Goal: Information Seeking & Learning: Compare options

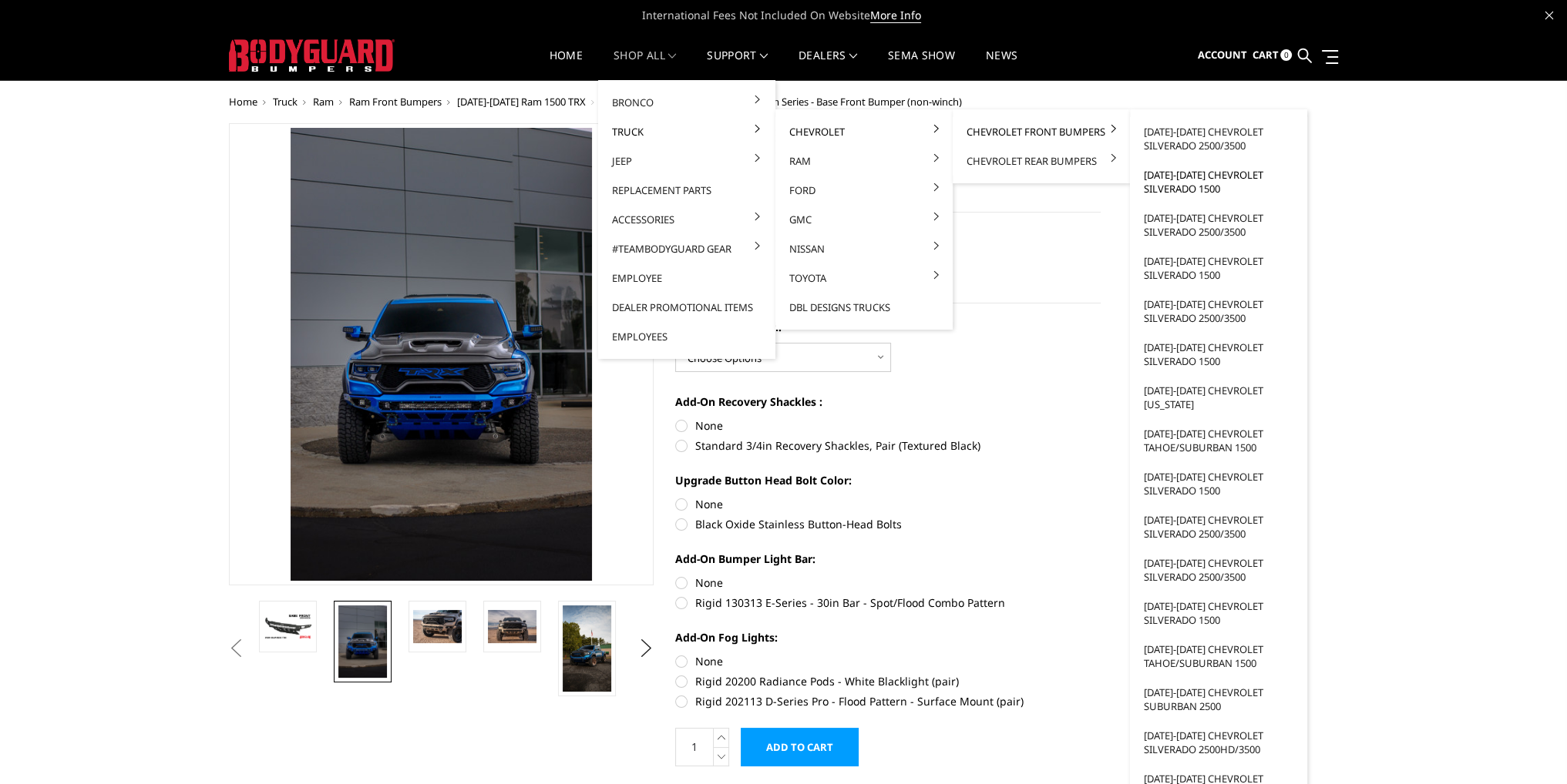
click at [1203, 189] on link "[DATE]-[DATE] Chevrolet Silverado 1500" at bounding box center [1219, 182] width 165 height 43
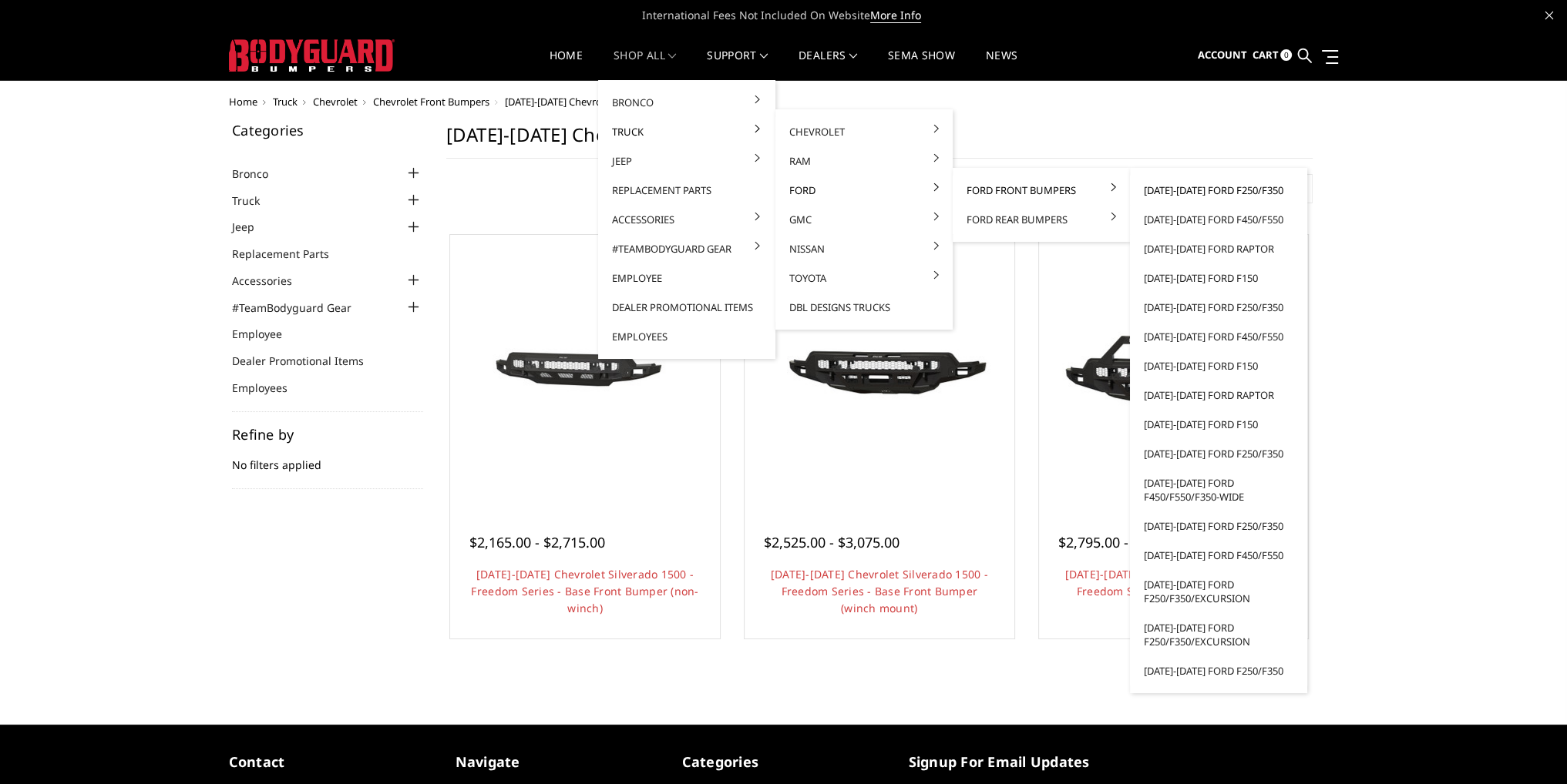
click at [1172, 182] on link "[DATE]-[DATE] Ford F250/F350" at bounding box center [1219, 190] width 165 height 29
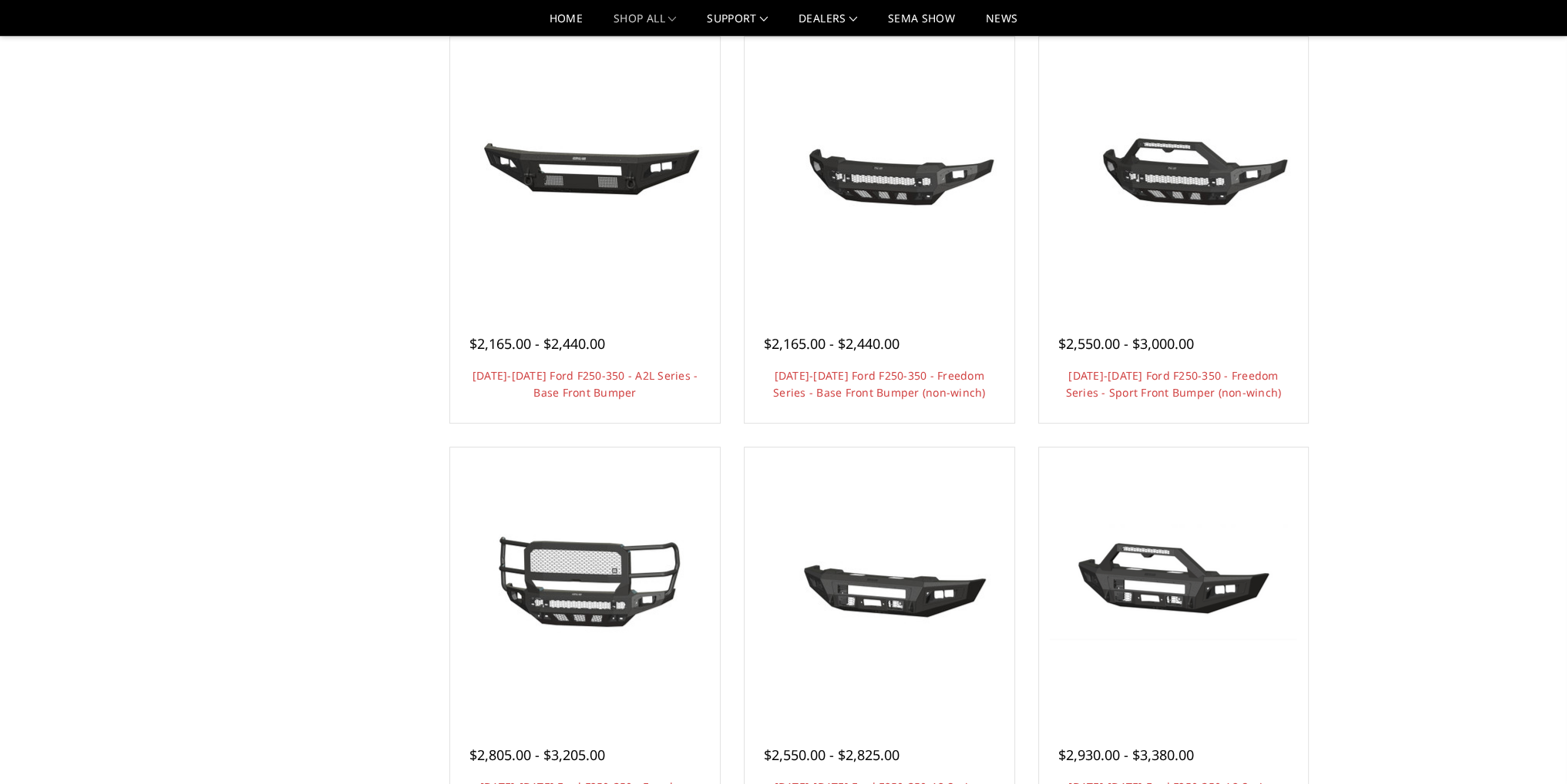
scroll to position [539, 0]
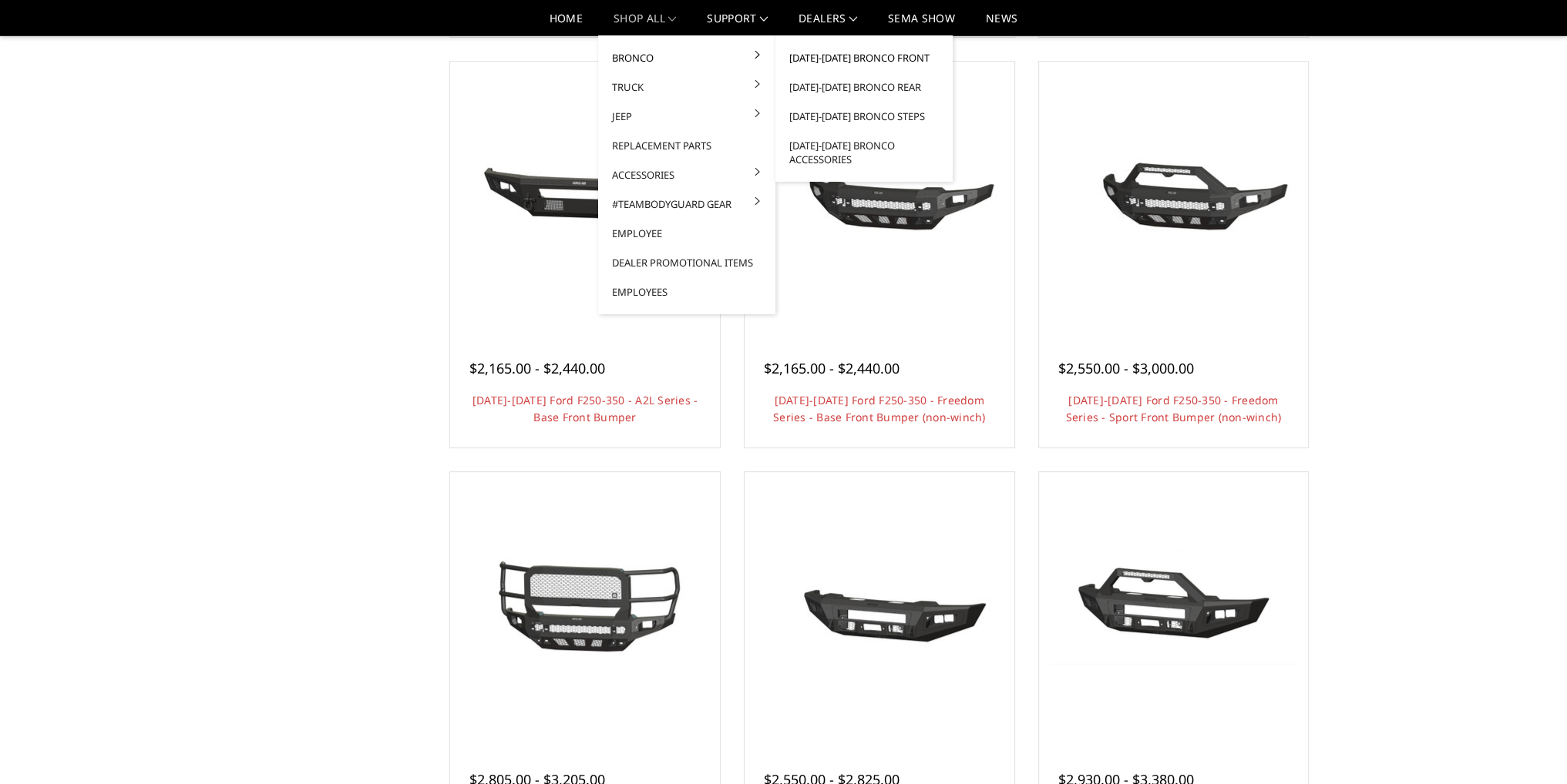
click at [905, 56] on link "[DATE]-[DATE] Bronco Front" at bounding box center [864, 57] width 165 height 29
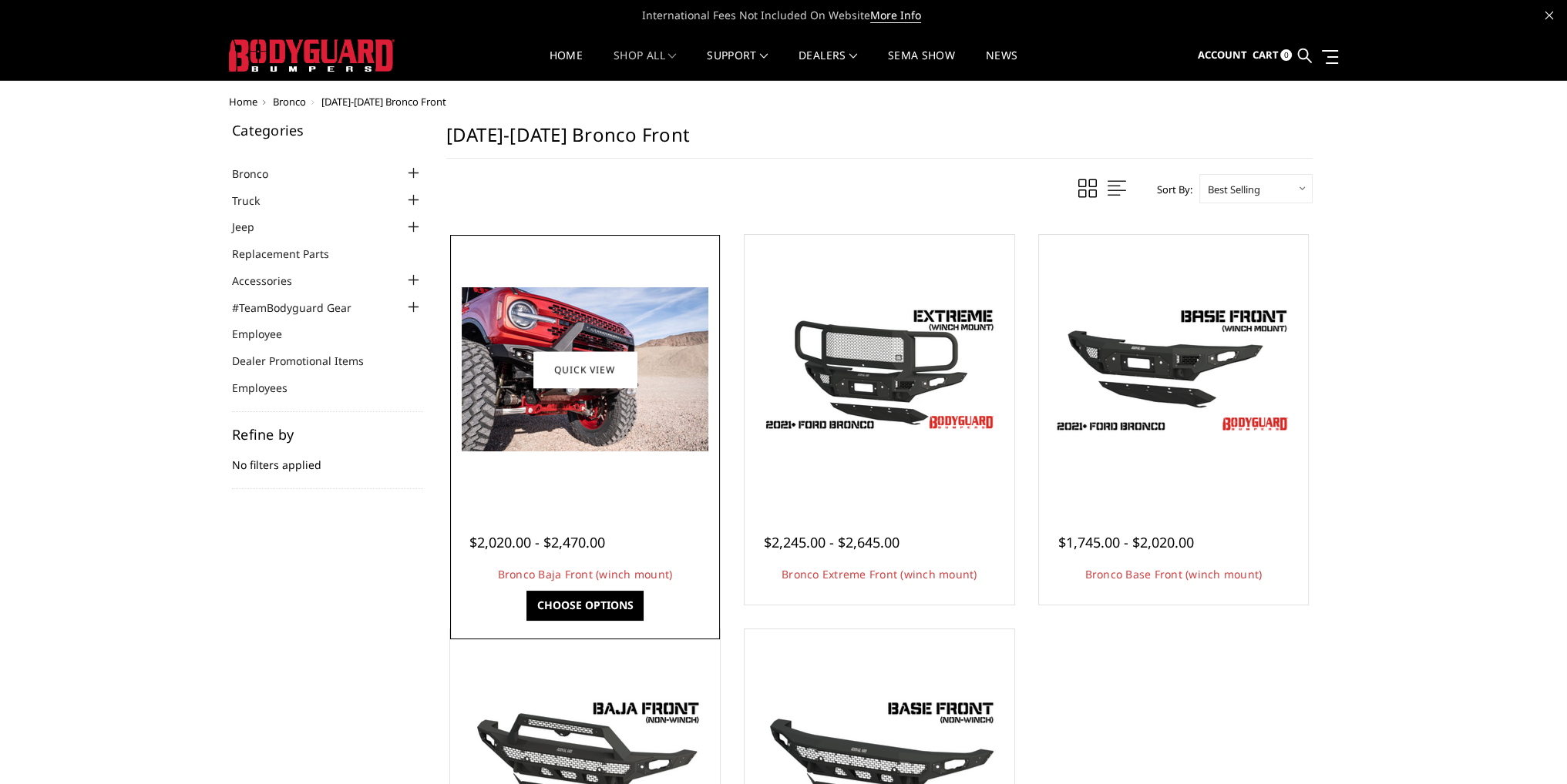
click at [624, 478] on div at bounding box center [584, 369] width 262 height 262
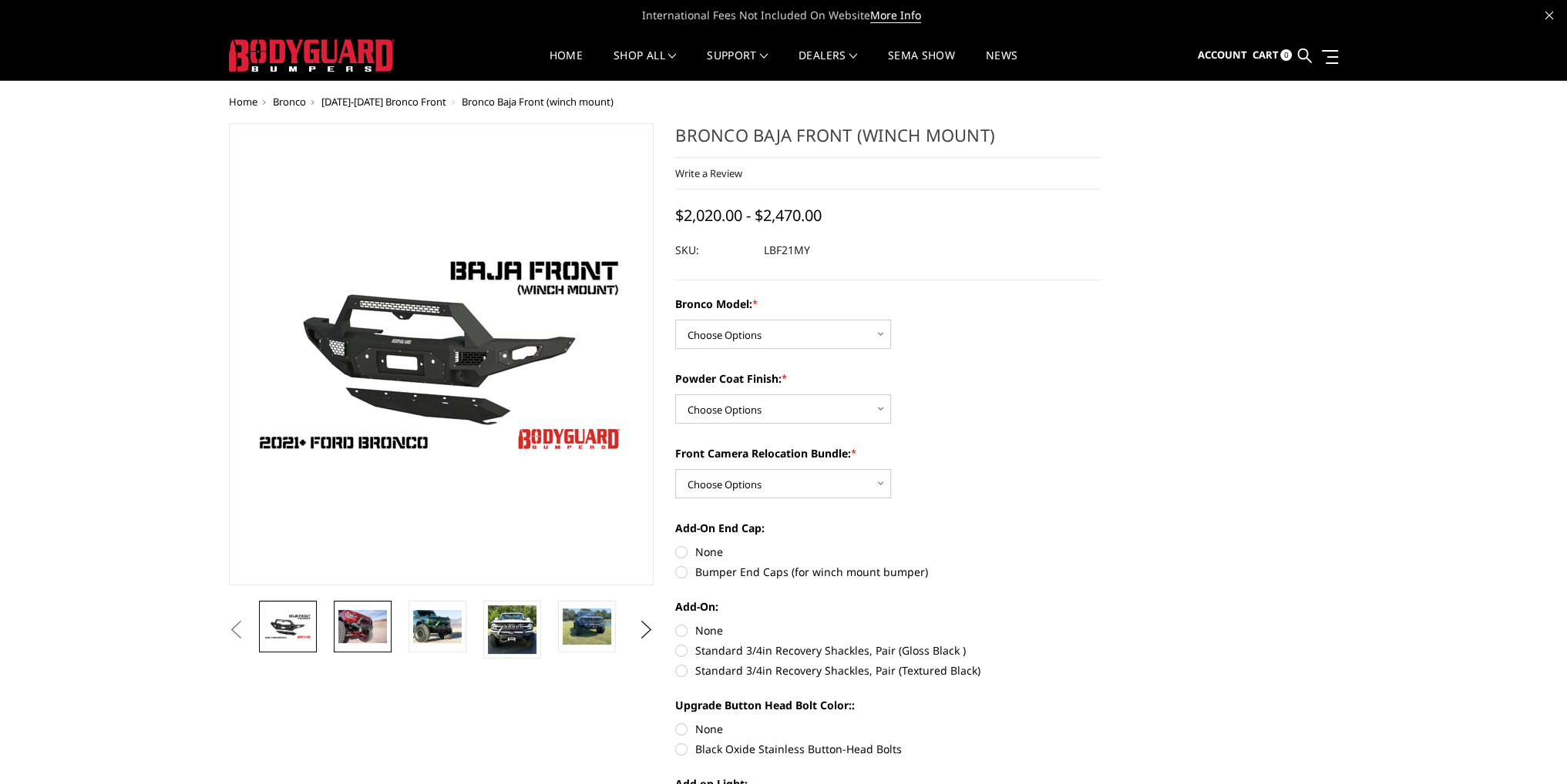
click at [375, 632] on img at bounding box center [362, 626] width 48 height 33
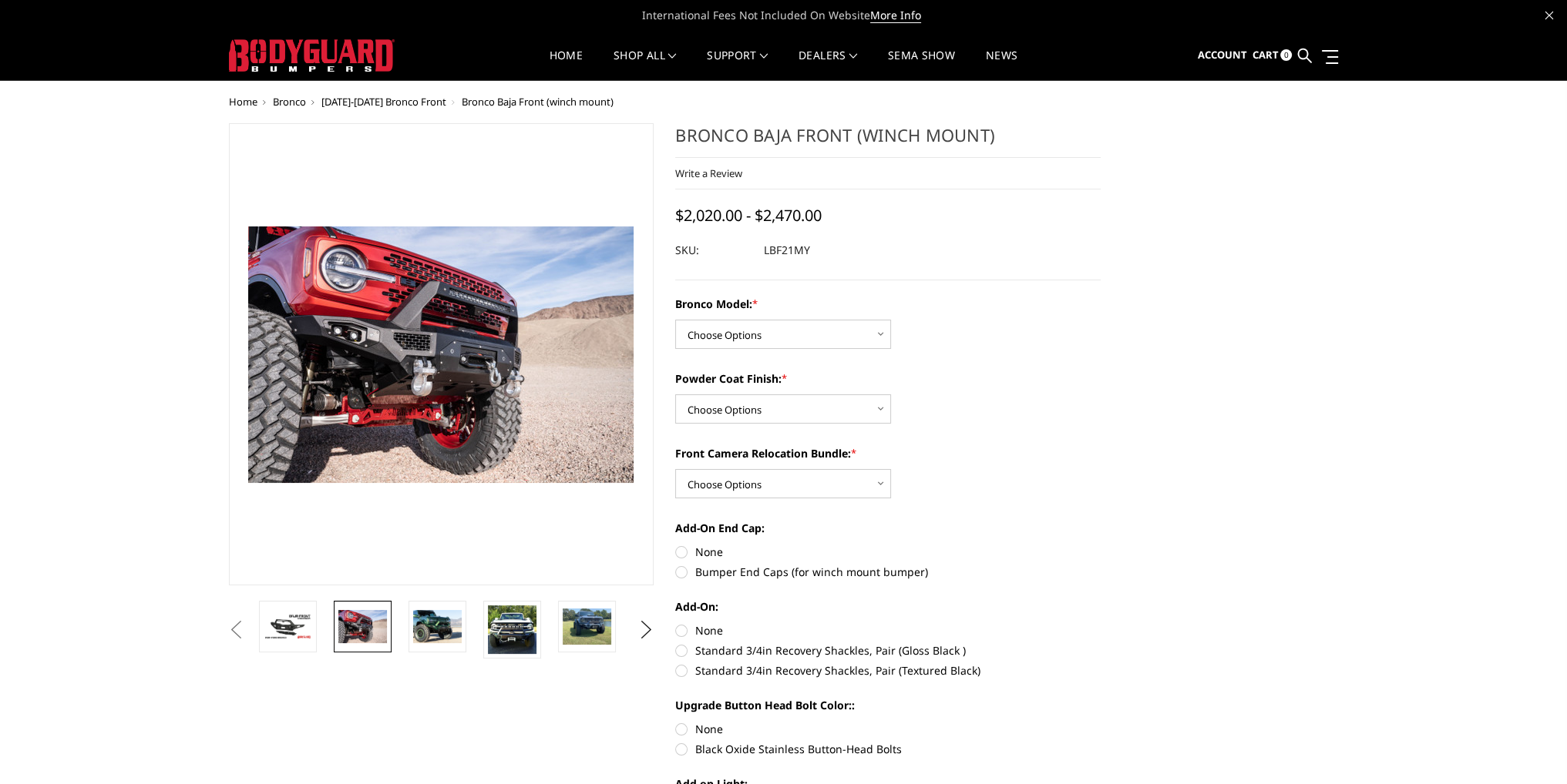
click at [396, 101] on span "[DATE]-[DATE] Bronco Front" at bounding box center [384, 101] width 125 height 14
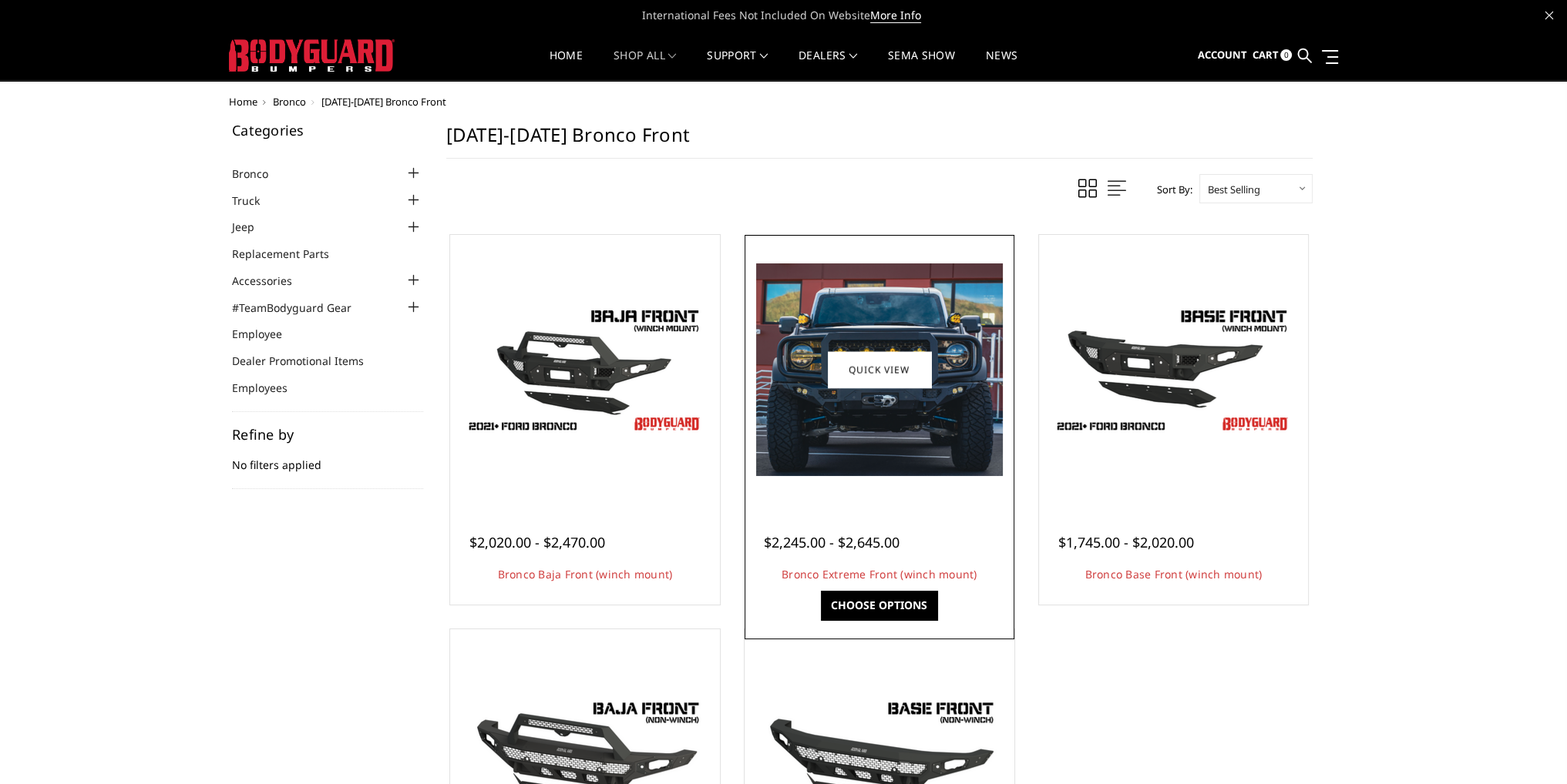
click at [919, 453] on img at bounding box center [879, 370] width 247 height 212
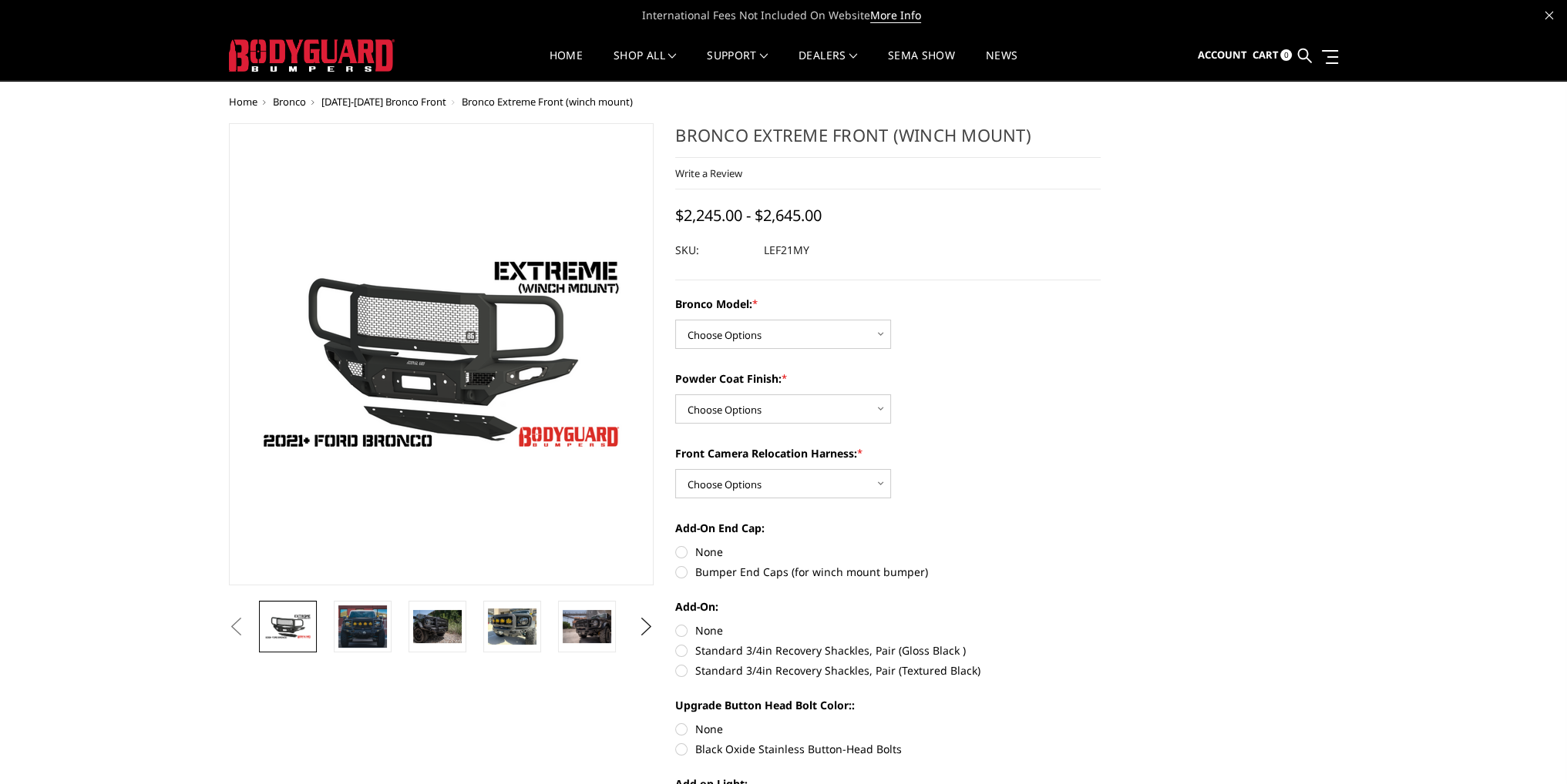
drag, startPoint x: 361, startPoint y: 628, endPoint x: 369, endPoint y: 591, distance: 37.9
click at [361, 628] on img at bounding box center [362, 626] width 48 height 42
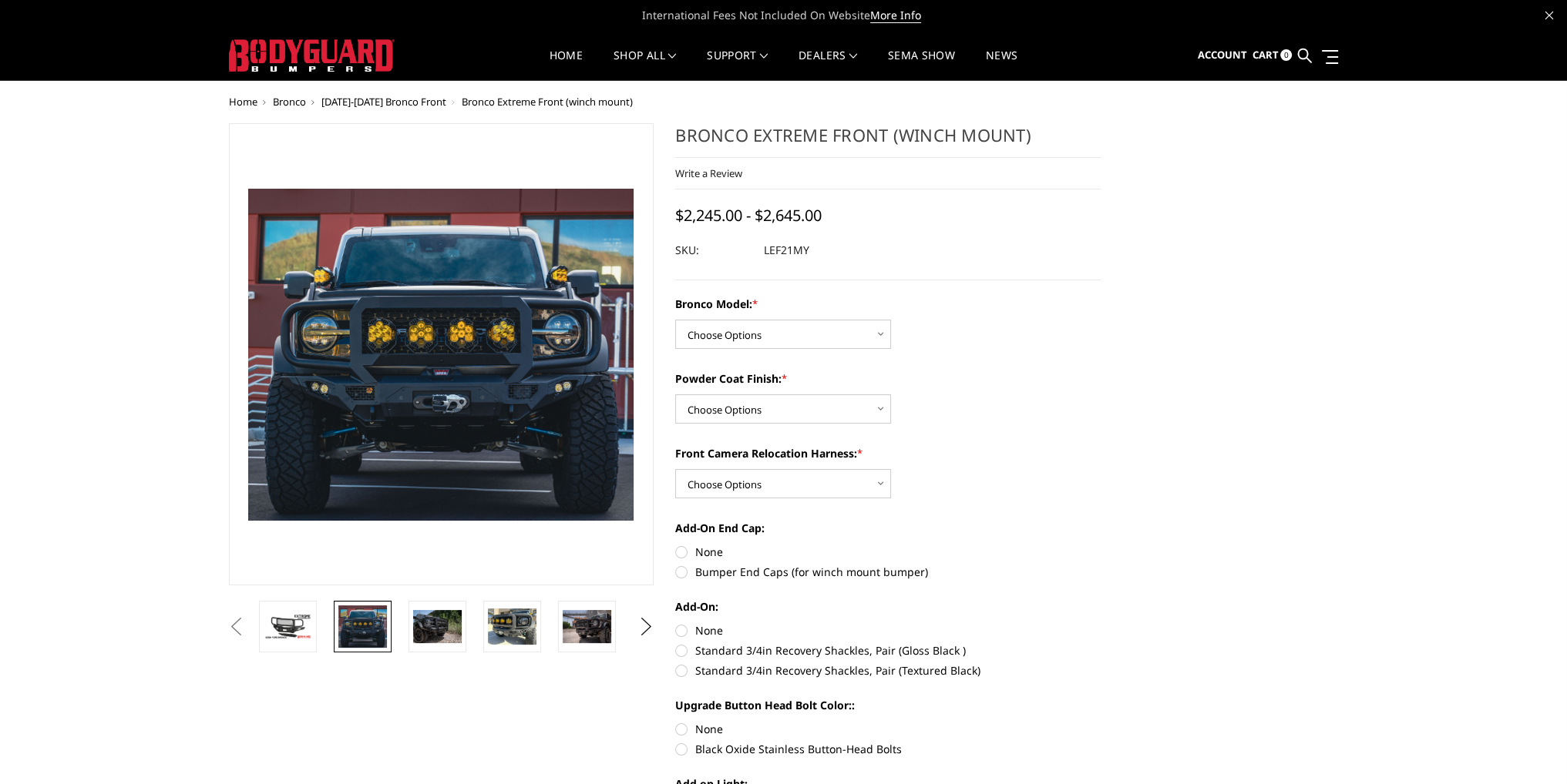
click at [403, 102] on span "[DATE]-[DATE] Bronco Front" at bounding box center [384, 101] width 125 height 14
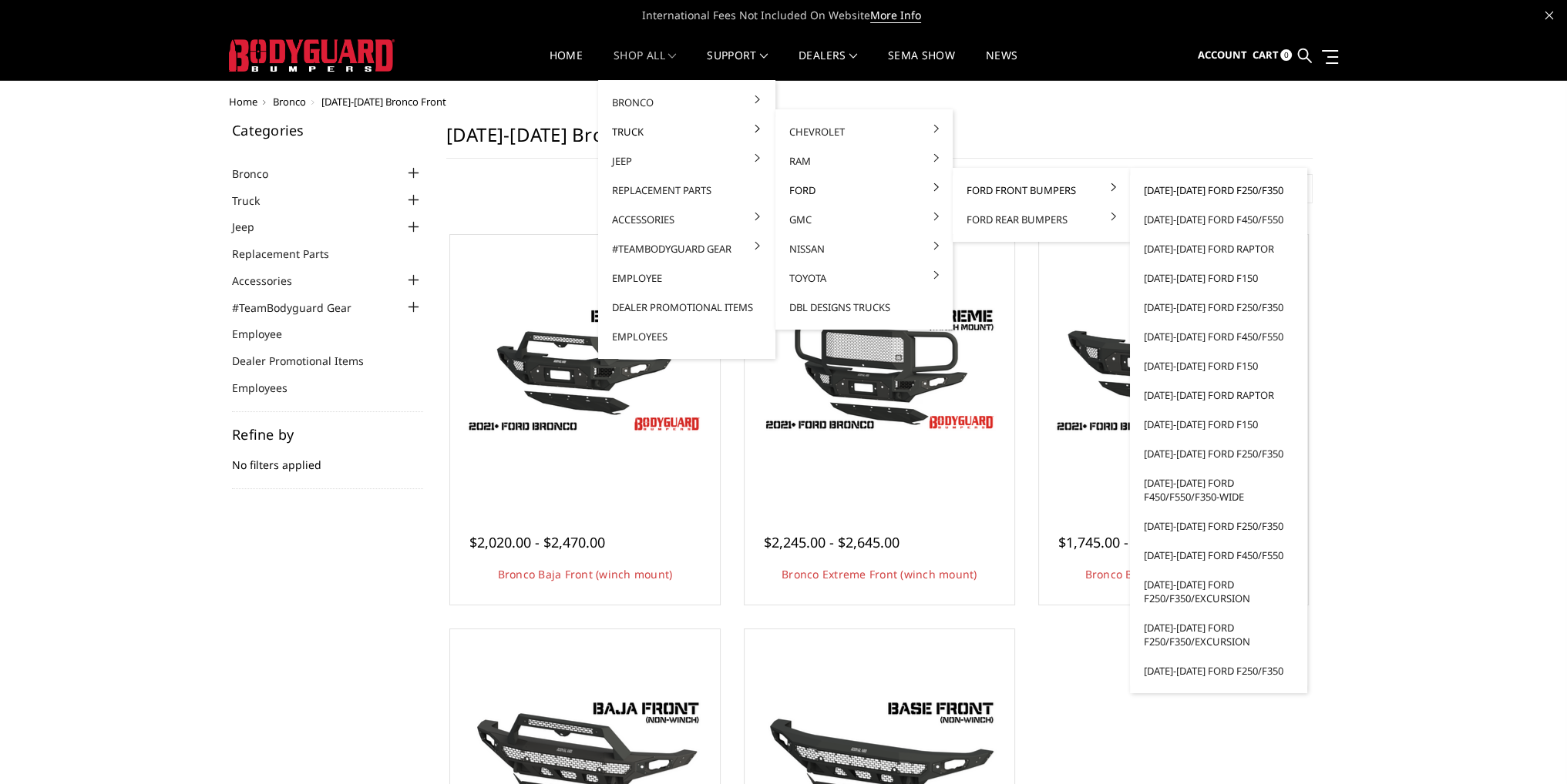
click at [1221, 185] on link "[DATE]-[DATE] Ford F250/F350" at bounding box center [1219, 190] width 165 height 29
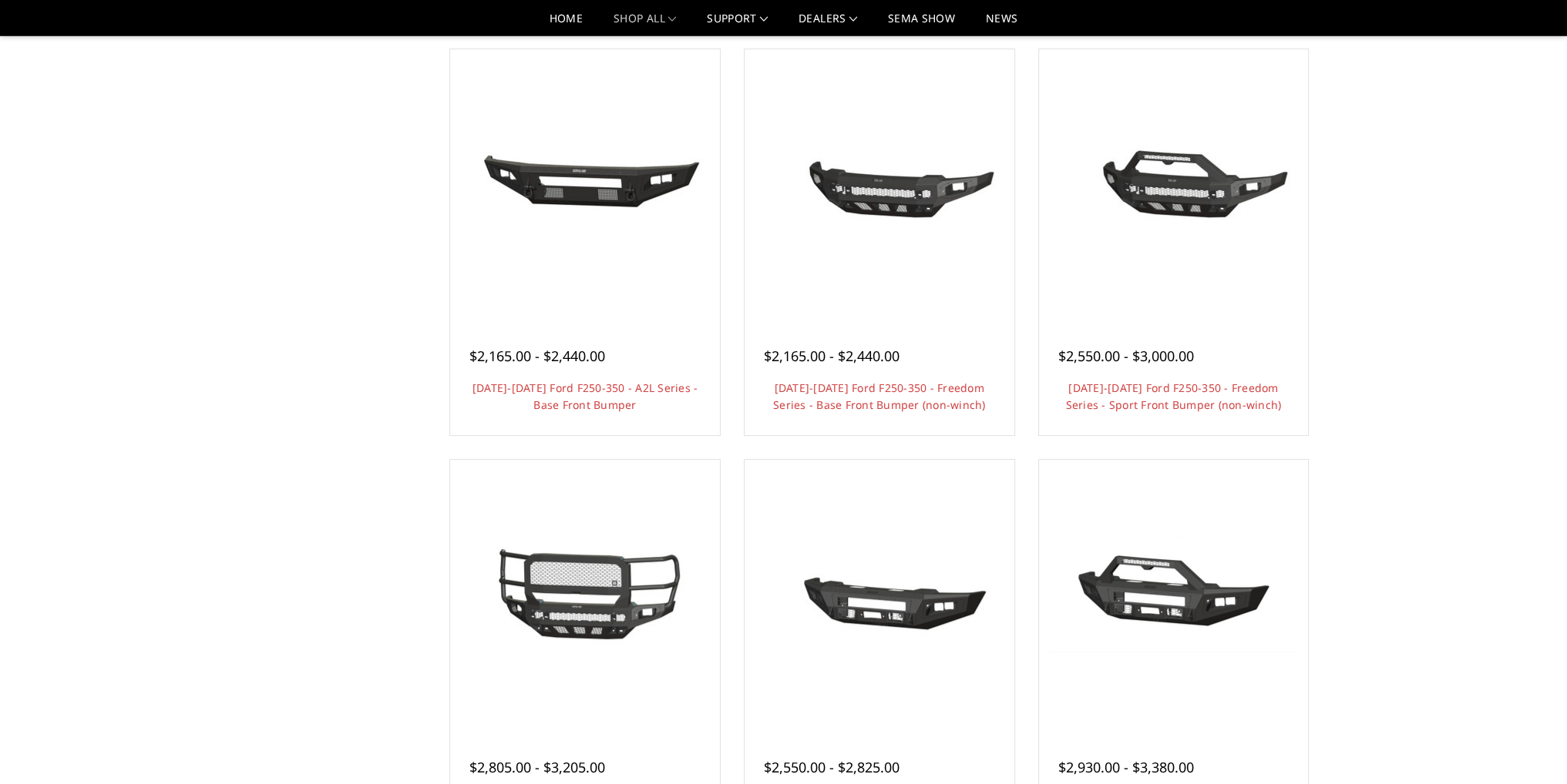
scroll to position [462, 0]
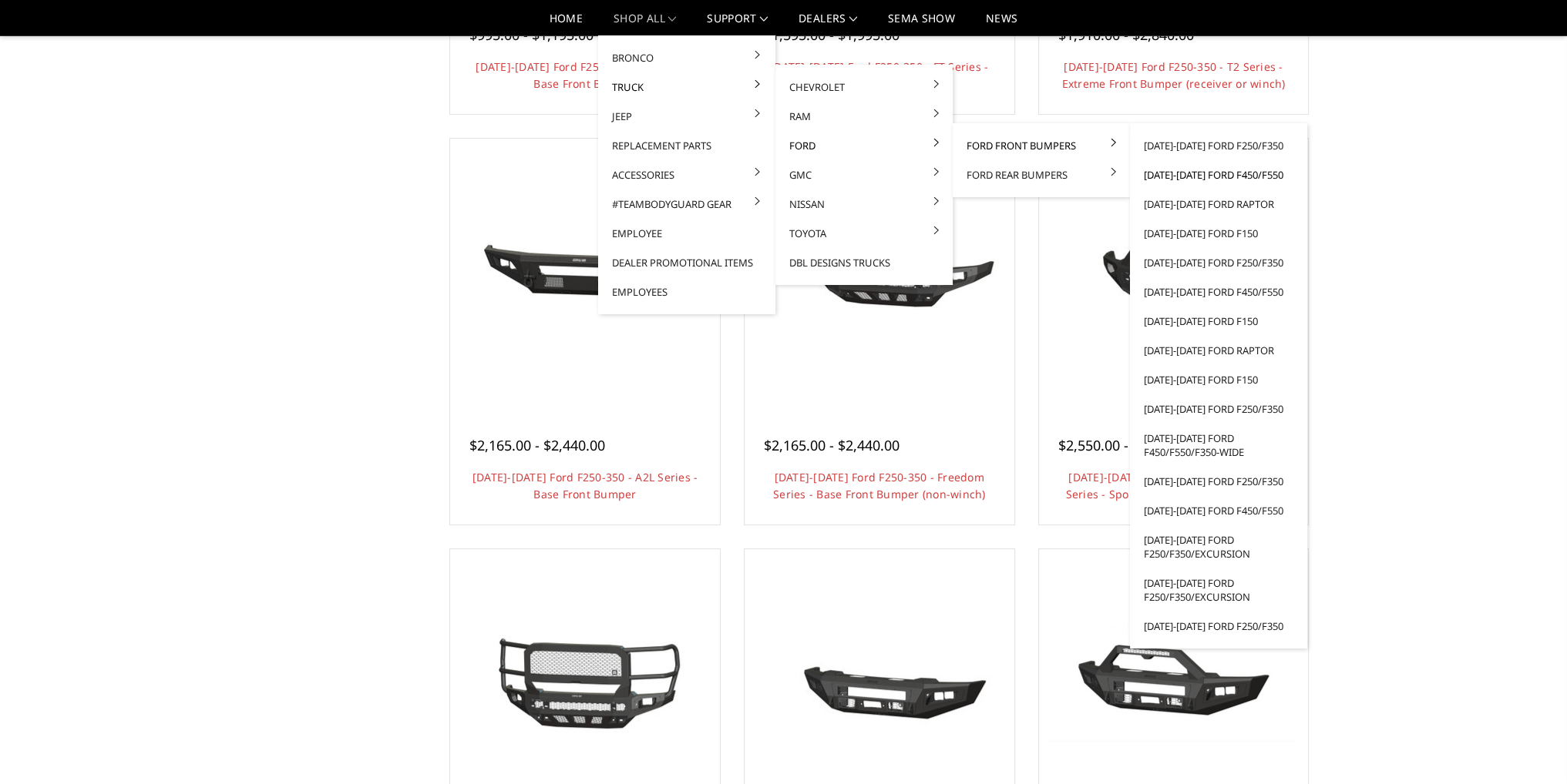
click at [1193, 179] on link "[DATE]-[DATE] Ford F450/F550" at bounding box center [1219, 174] width 165 height 29
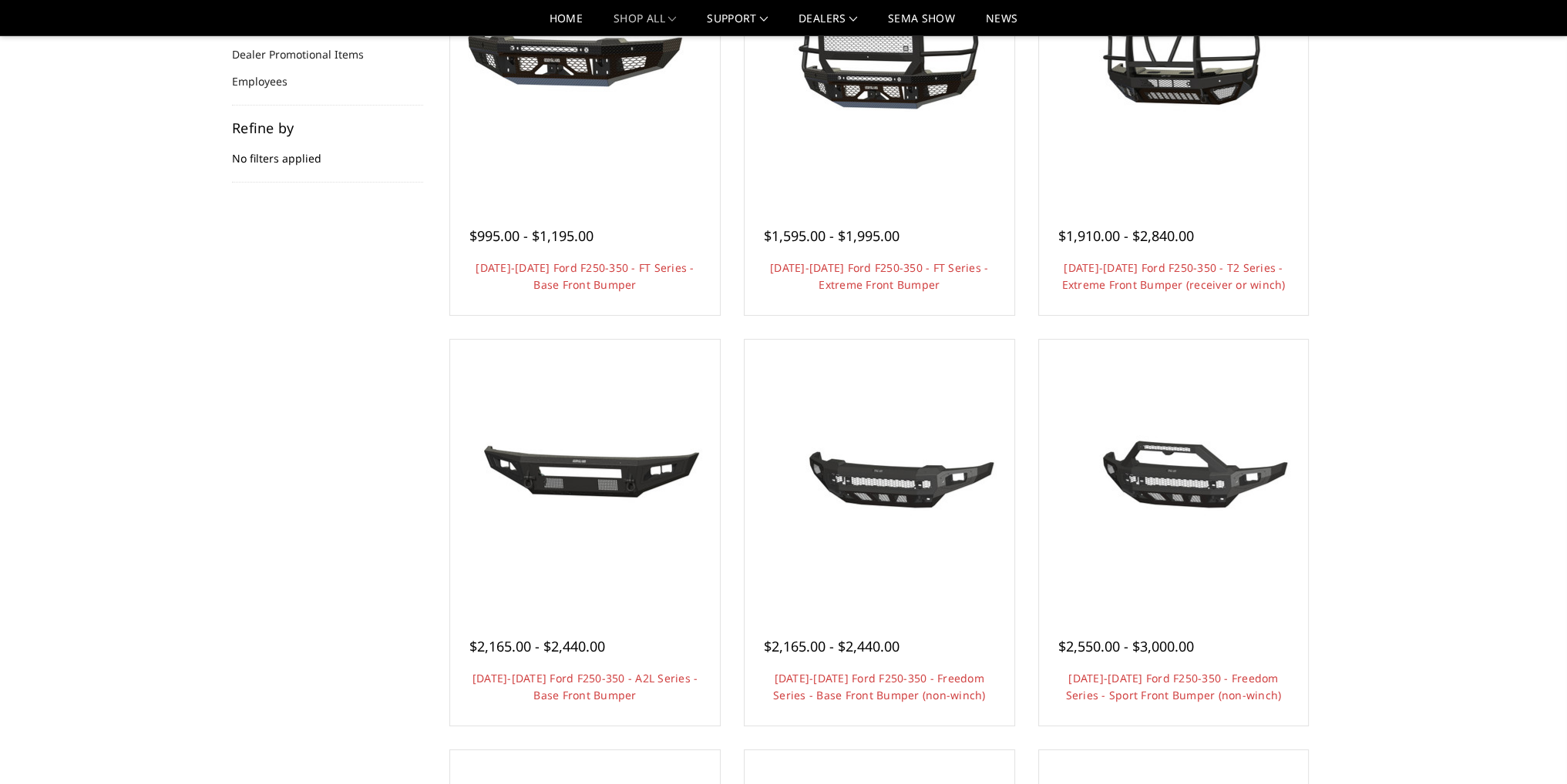
scroll to position [231, 0]
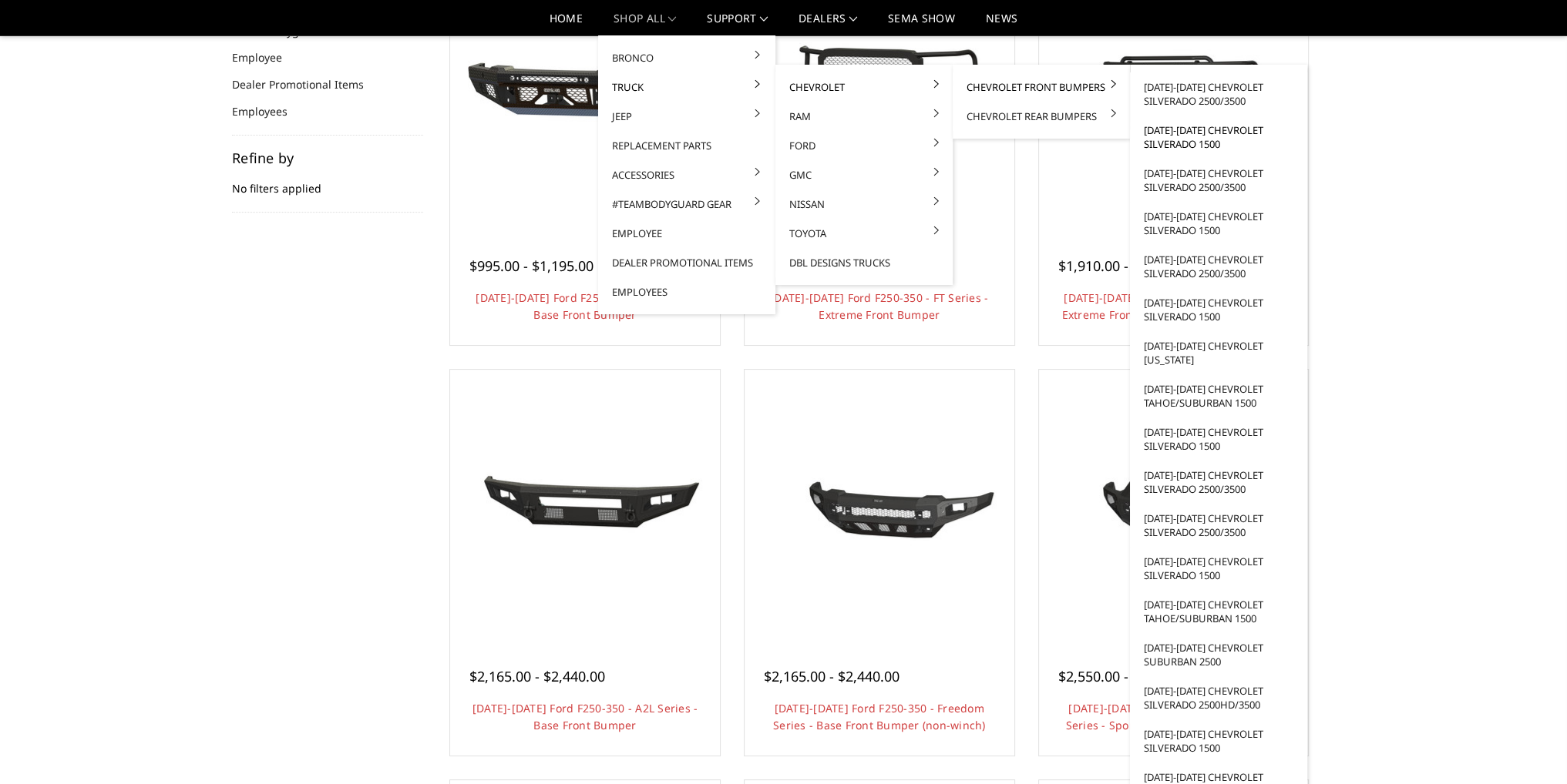
click at [1181, 140] on link "[DATE]-[DATE] Chevrolet Silverado 1500" at bounding box center [1219, 137] width 165 height 43
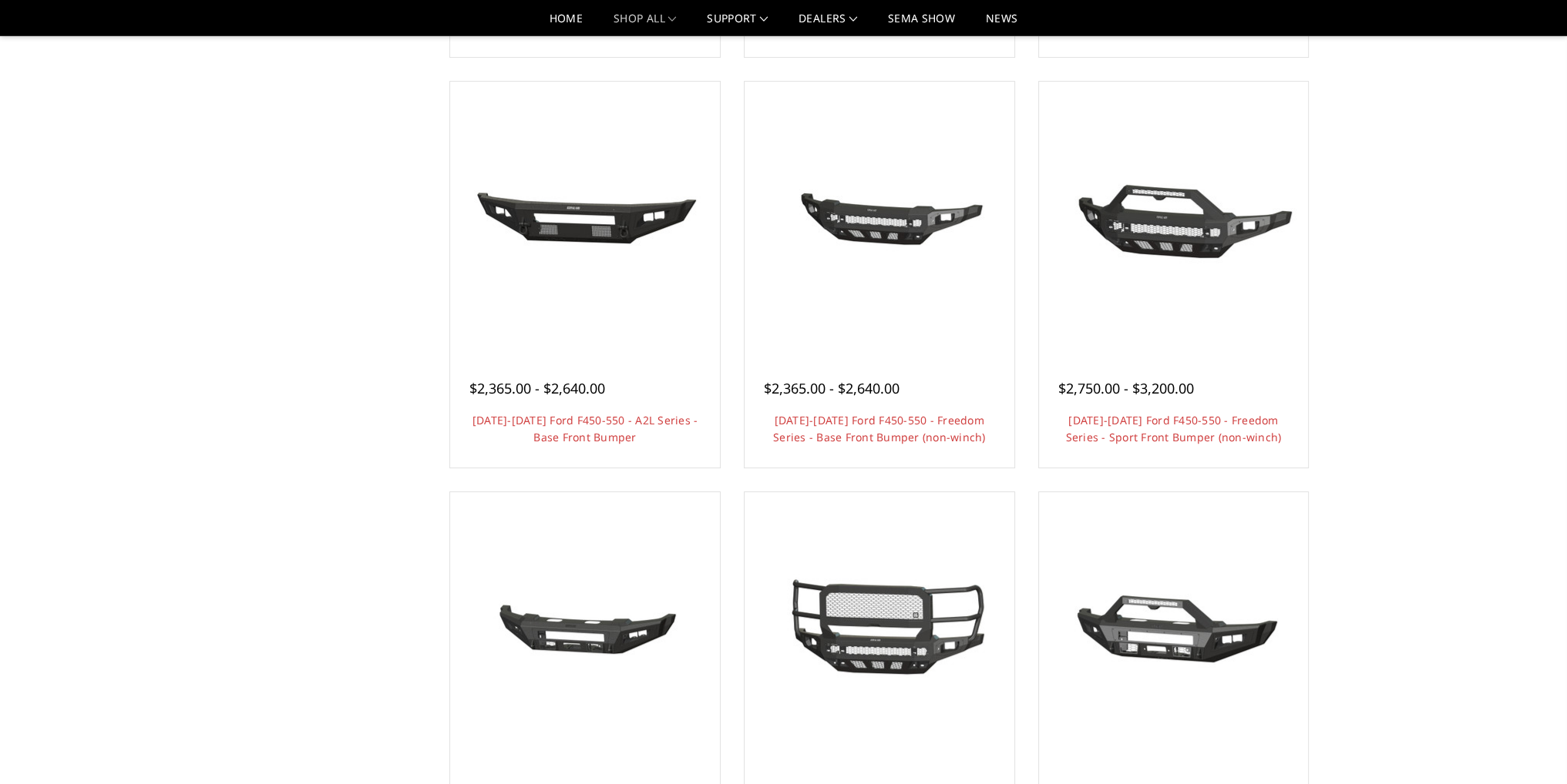
scroll to position [694, 0]
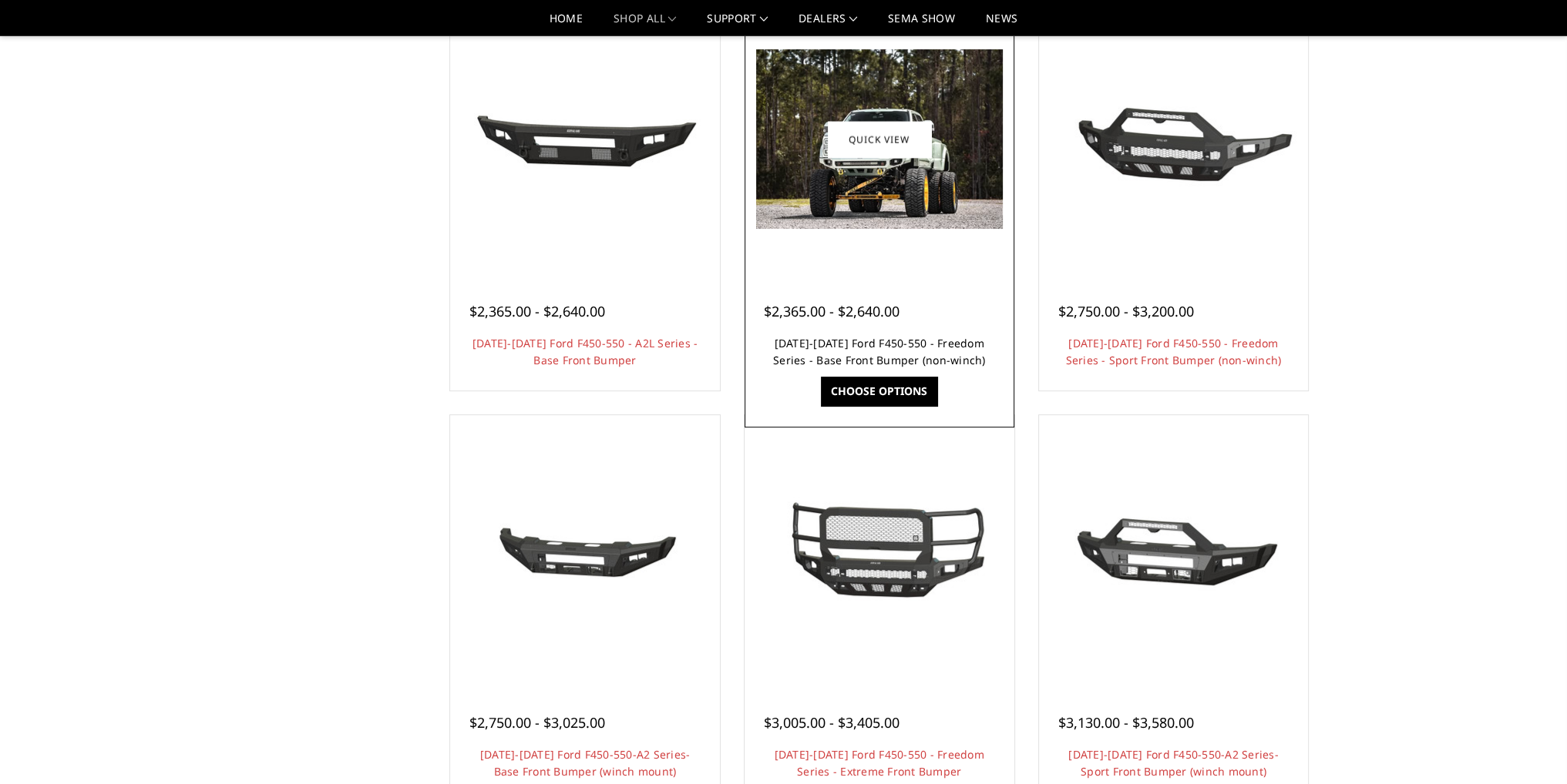
click at [912, 343] on link "[DATE]-[DATE] Ford F450-550 - Freedom Series - Base Front Bumper (non-winch)" at bounding box center [879, 352] width 212 height 32
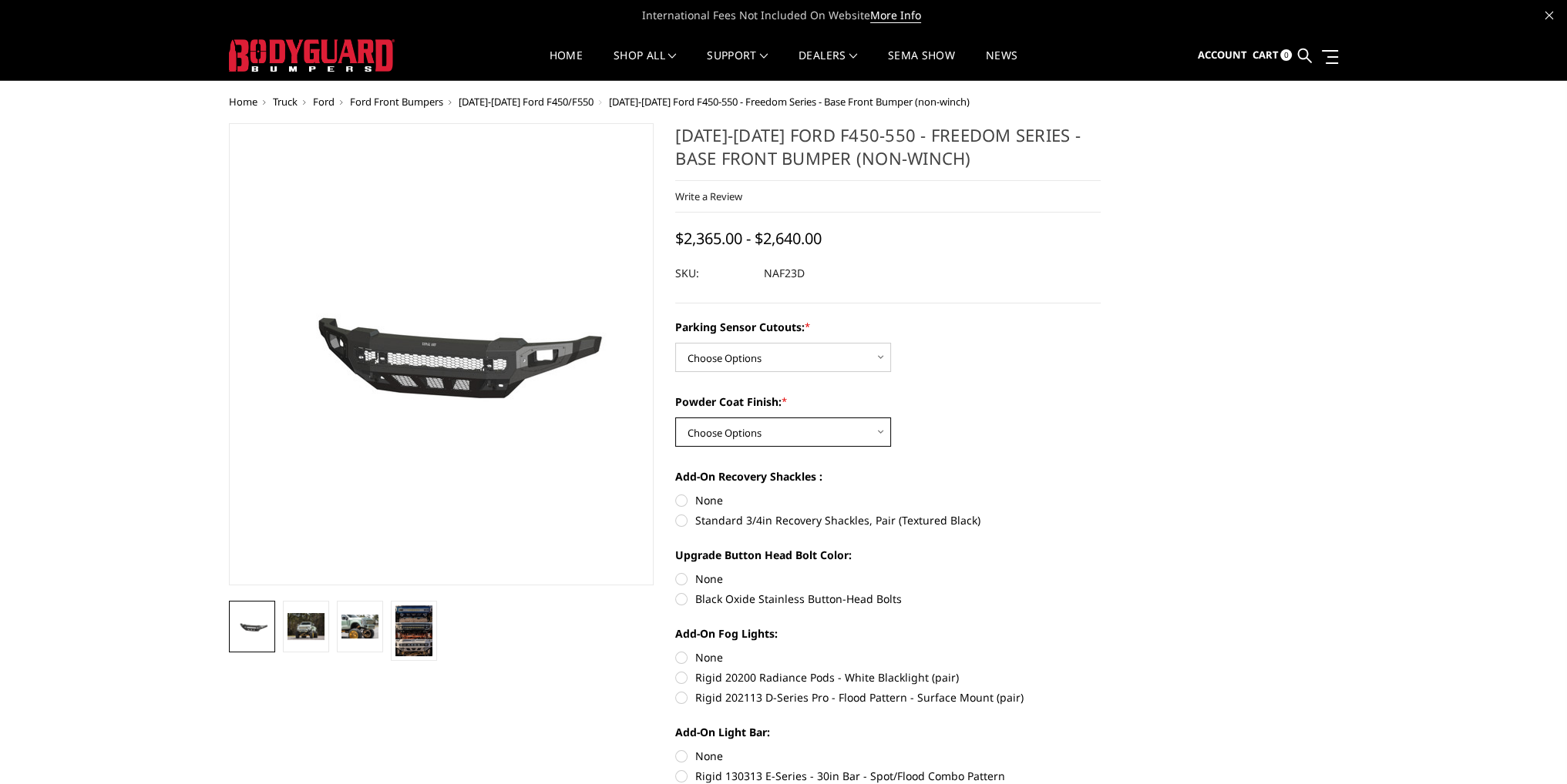
click at [770, 424] on select "Choose Options Bare Metal Textured Black Powder Coat" at bounding box center [784, 431] width 216 height 29
select select "2569"
click at [675, 417] on select "Choose Options Bare Metal Textured Black Powder Coat" at bounding box center [784, 431] width 216 height 29
click at [753, 358] on select "Choose Options No - Without Parking Sensor Cutouts Yes - With Parking Sensor Cu…" at bounding box center [784, 357] width 216 height 29
select select "2567"
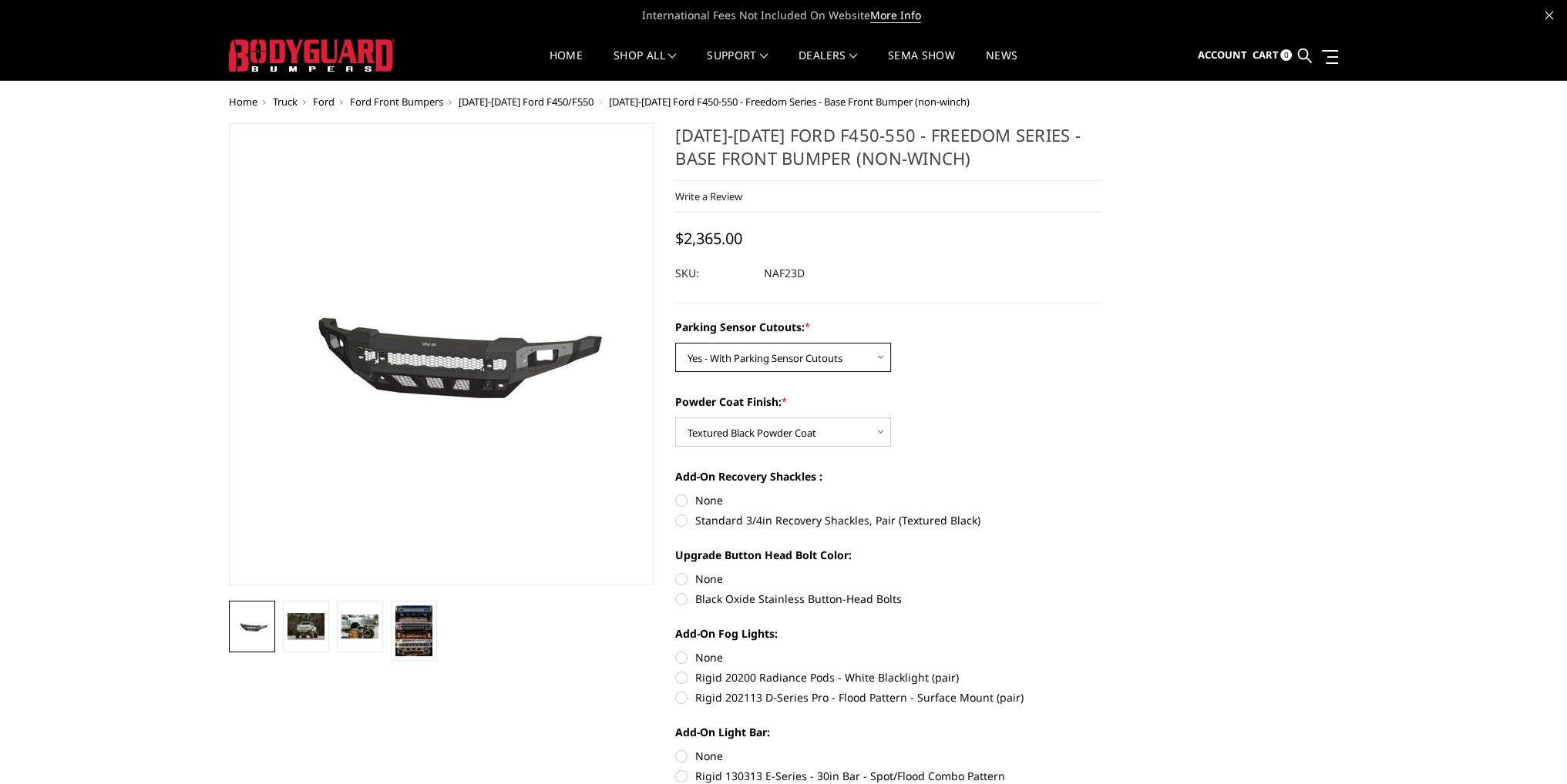
click at [675, 343] on select "Choose Options No - Without Parking Sensor Cutouts Yes - With Parking Sensor Cu…" at bounding box center [784, 357] width 216 height 29
click at [784, 369] on select "Choose Options No - Without Parking Sensor Cutouts Yes - With Parking Sensor Cu…" at bounding box center [784, 357] width 216 height 29
drag, startPoint x: 788, startPoint y: 357, endPoint x: 791, endPoint y: 369, distance: 12.4
click at [788, 357] on select "Choose Options No - Without Parking Sensor Cutouts Yes - With Parking Sensor Cu…" at bounding box center [784, 357] width 216 height 29
drag, startPoint x: 784, startPoint y: 431, endPoint x: 780, endPoint y: 440, distance: 9.8
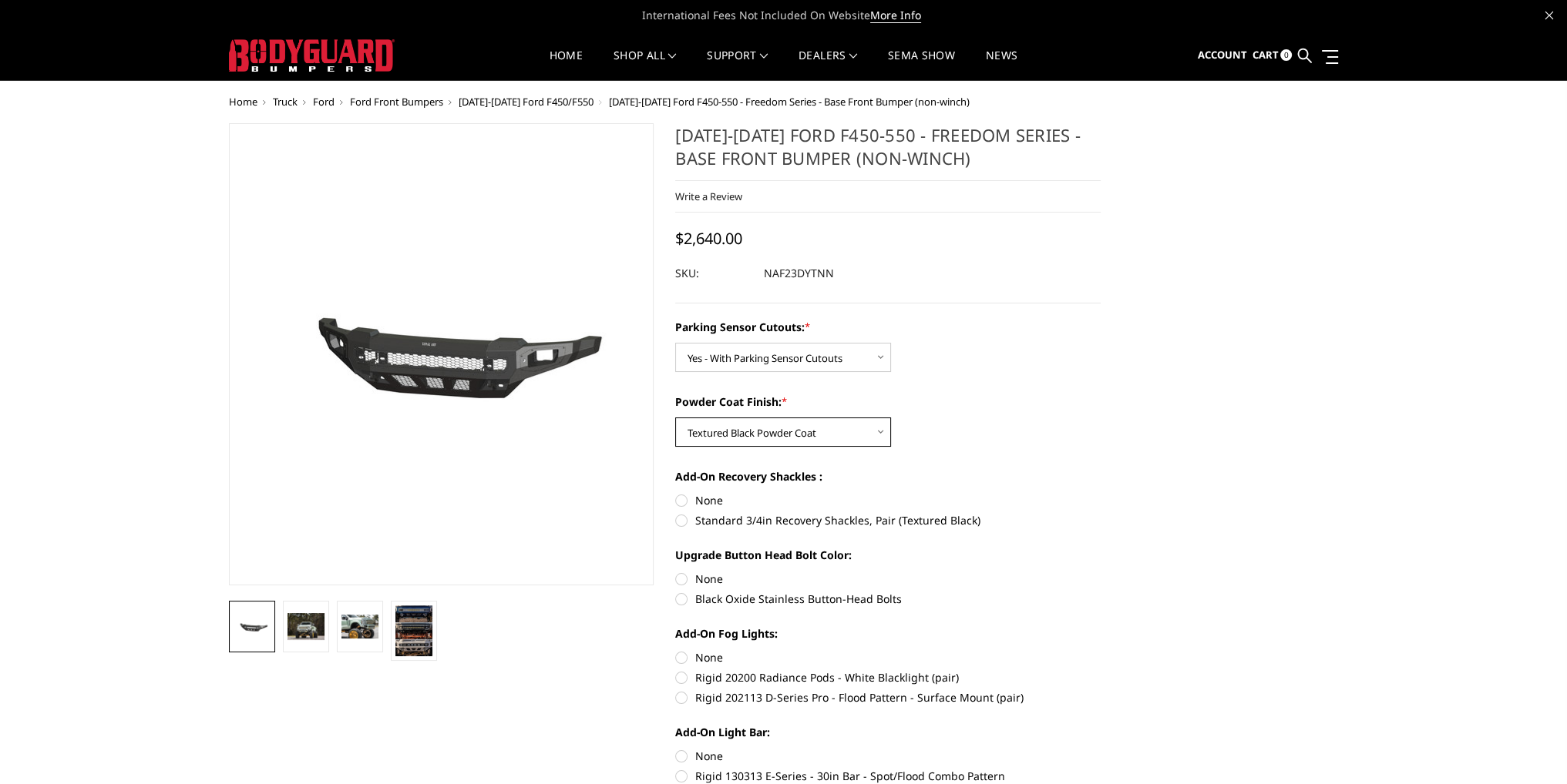
click at [784, 431] on select "Choose Options Bare Metal Textured Black Powder Coat" at bounding box center [784, 431] width 216 height 29
click at [675, 417] on select "Choose Options Bare Metal Textured Black Powder Coat" at bounding box center [784, 431] width 216 height 29
click at [768, 434] on select "Choose Options Bare Metal Textured Black Powder Coat" at bounding box center [784, 431] width 216 height 29
select select "2569"
click at [675, 417] on select "Choose Options Bare Metal Textured Black Powder Coat" at bounding box center [784, 431] width 216 height 29
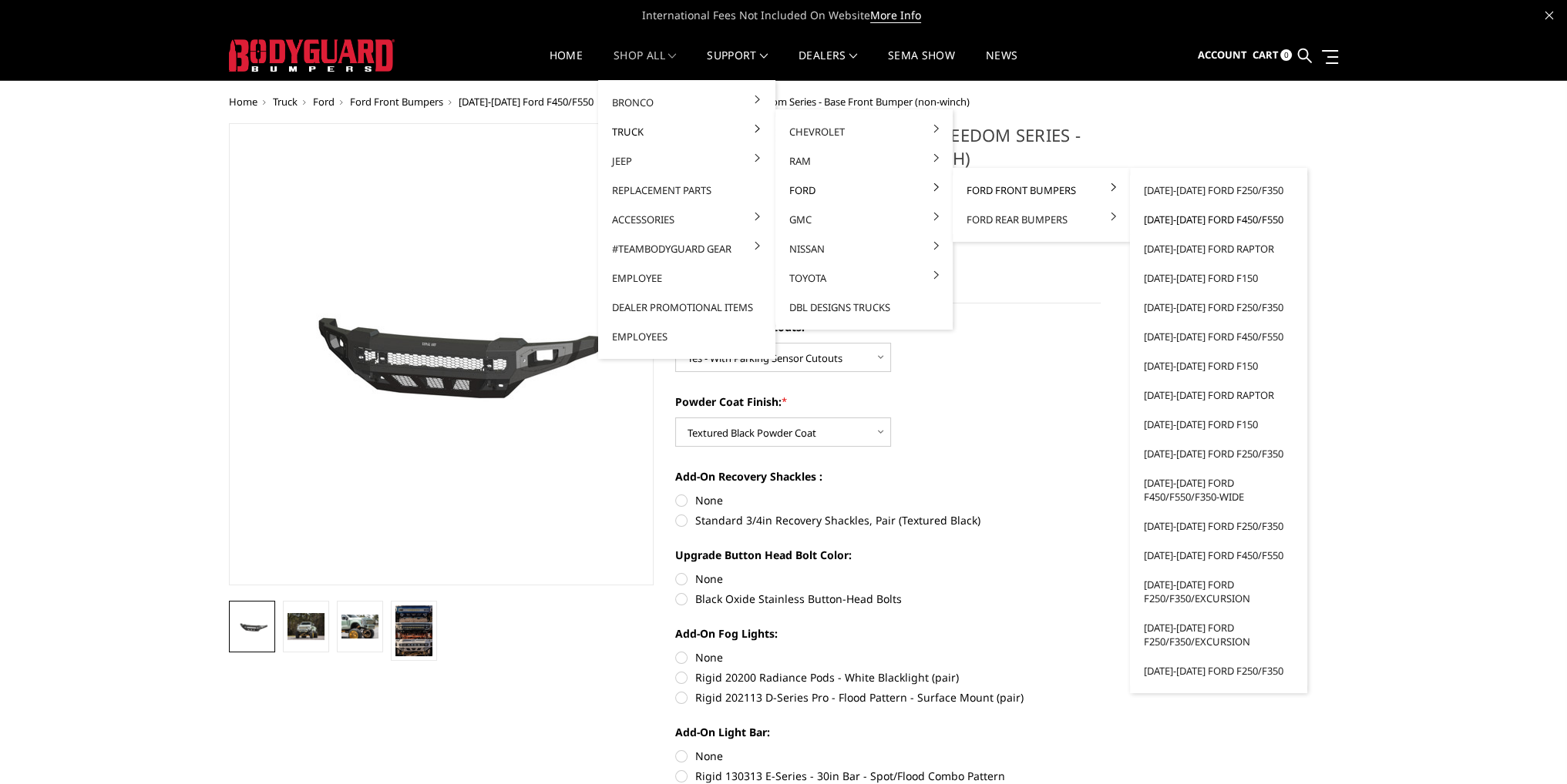
click at [1226, 220] on link "[DATE]-[DATE] Ford F450/F550" at bounding box center [1219, 219] width 165 height 29
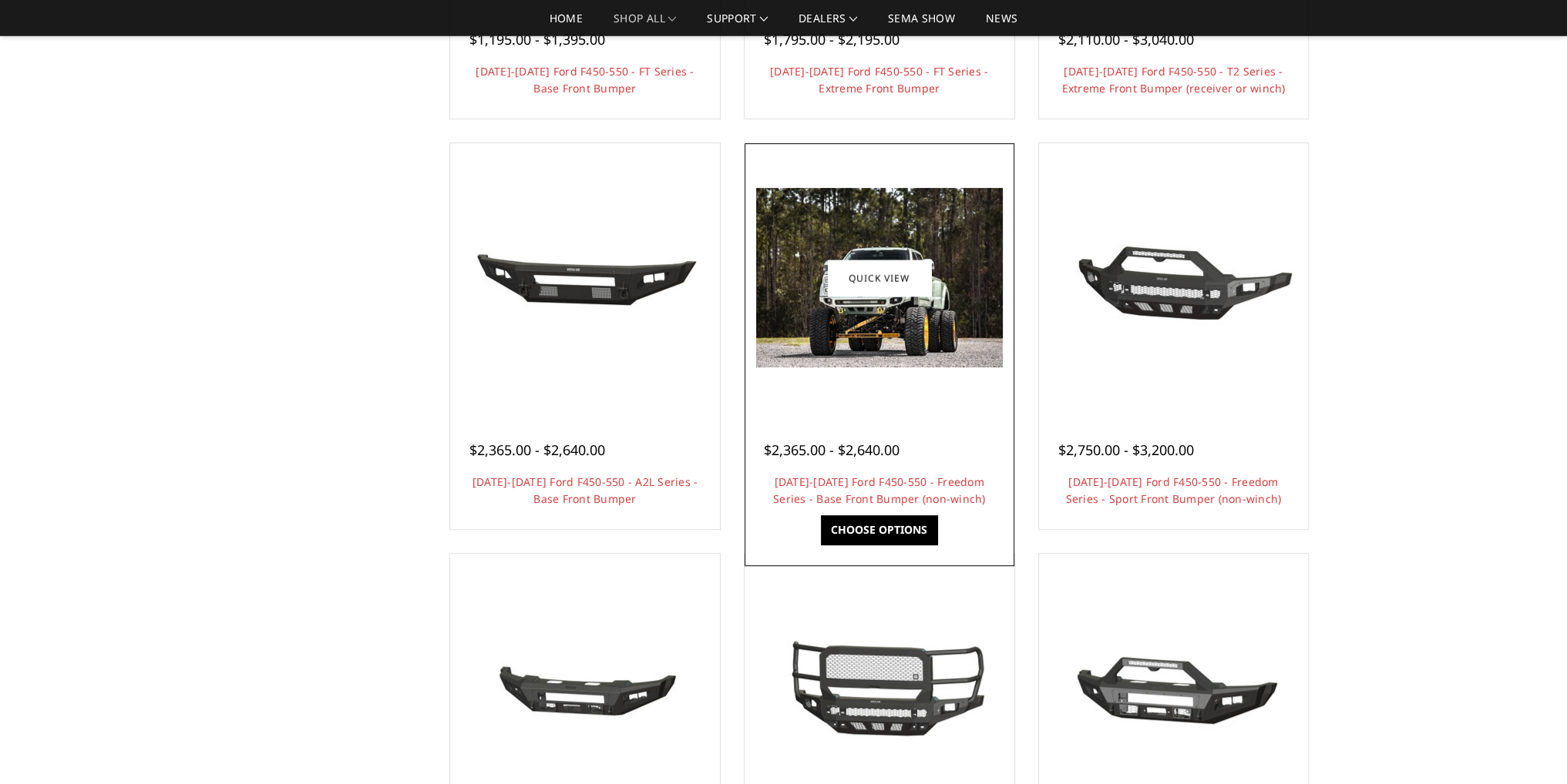
scroll to position [616, 0]
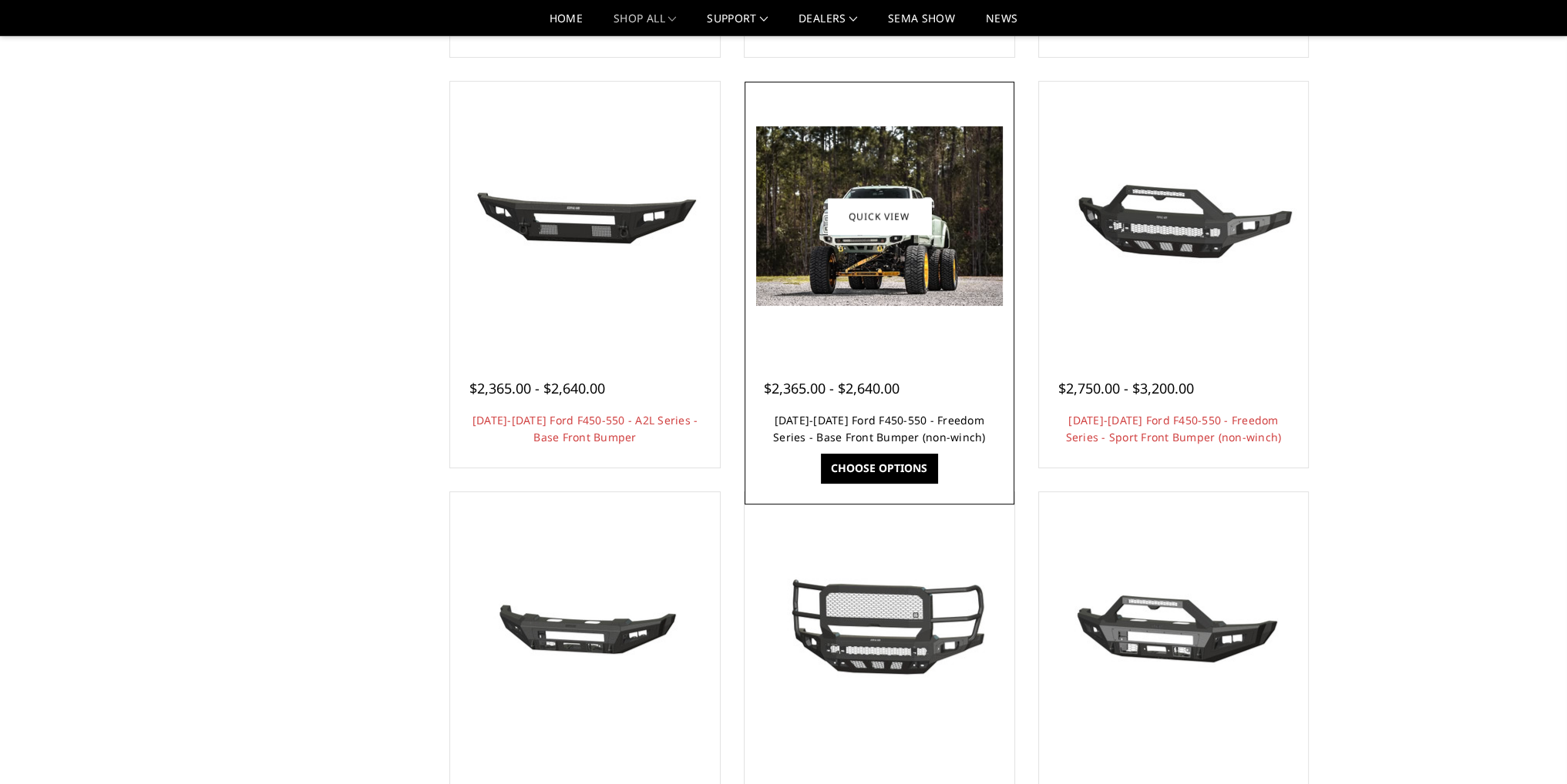
click at [922, 413] on link "[DATE]-[DATE] Ford F450-550 - Freedom Series - Base Front Bumper (non-winch)" at bounding box center [879, 428] width 212 height 32
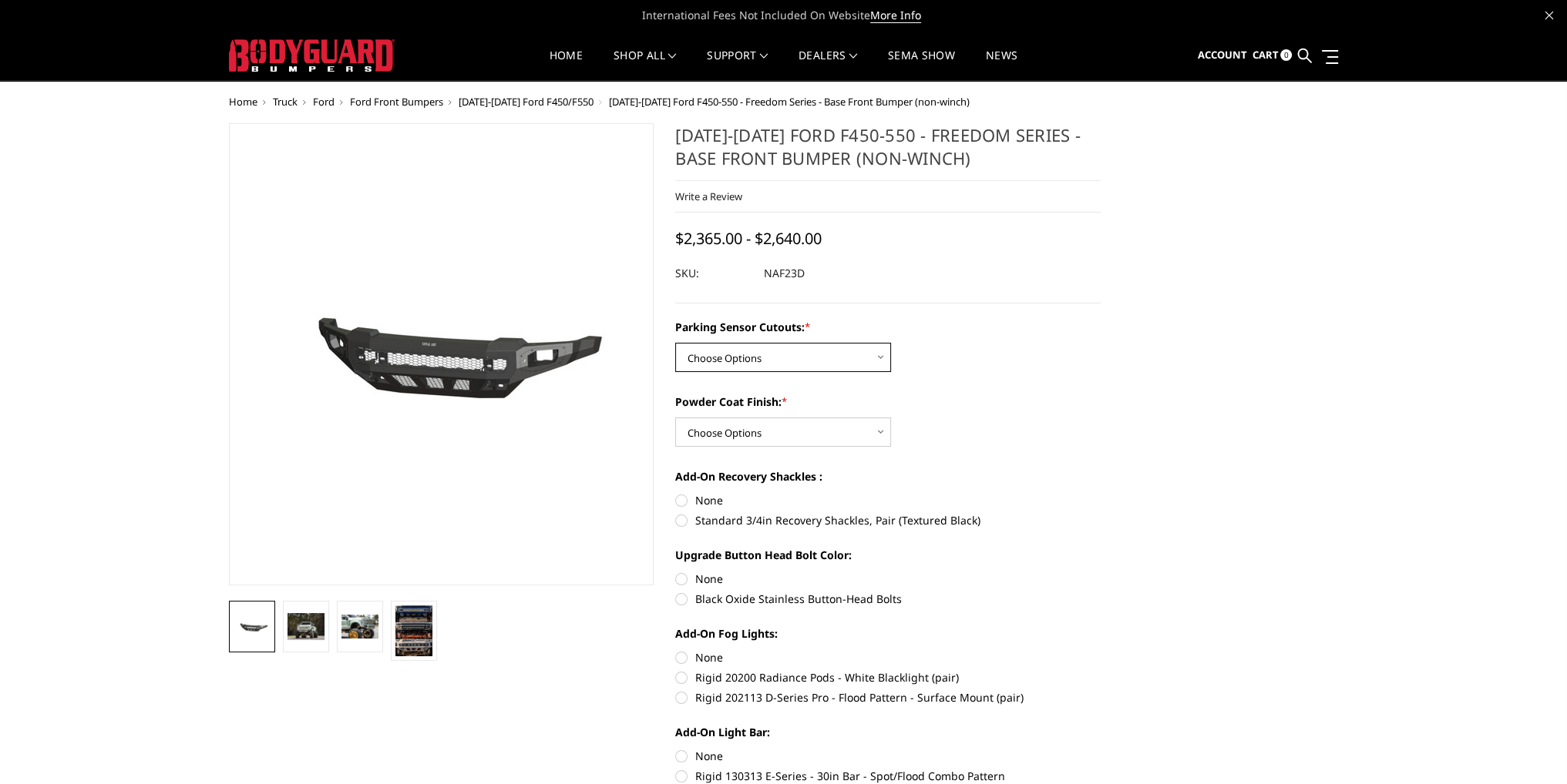
click at [790, 364] on select "Choose Options No - Without Parking Sensor Cutouts Yes - With Parking Sensor Cu…" at bounding box center [784, 357] width 216 height 29
select select "2566"
click at [675, 343] on select "Choose Options No - Without Parking Sensor Cutouts Yes - With Parking Sensor Cu…" at bounding box center [784, 357] width 216 height 29
drag, startPoint x: 765, startPoint y: 423, endPoint x: 758, endPoint y: 444, distance: 22.1
click at [765, 423] on select "Choose Options Bare Metal Textured Black Powder Coat" at bounding box center [784, 431] width 216 height 29
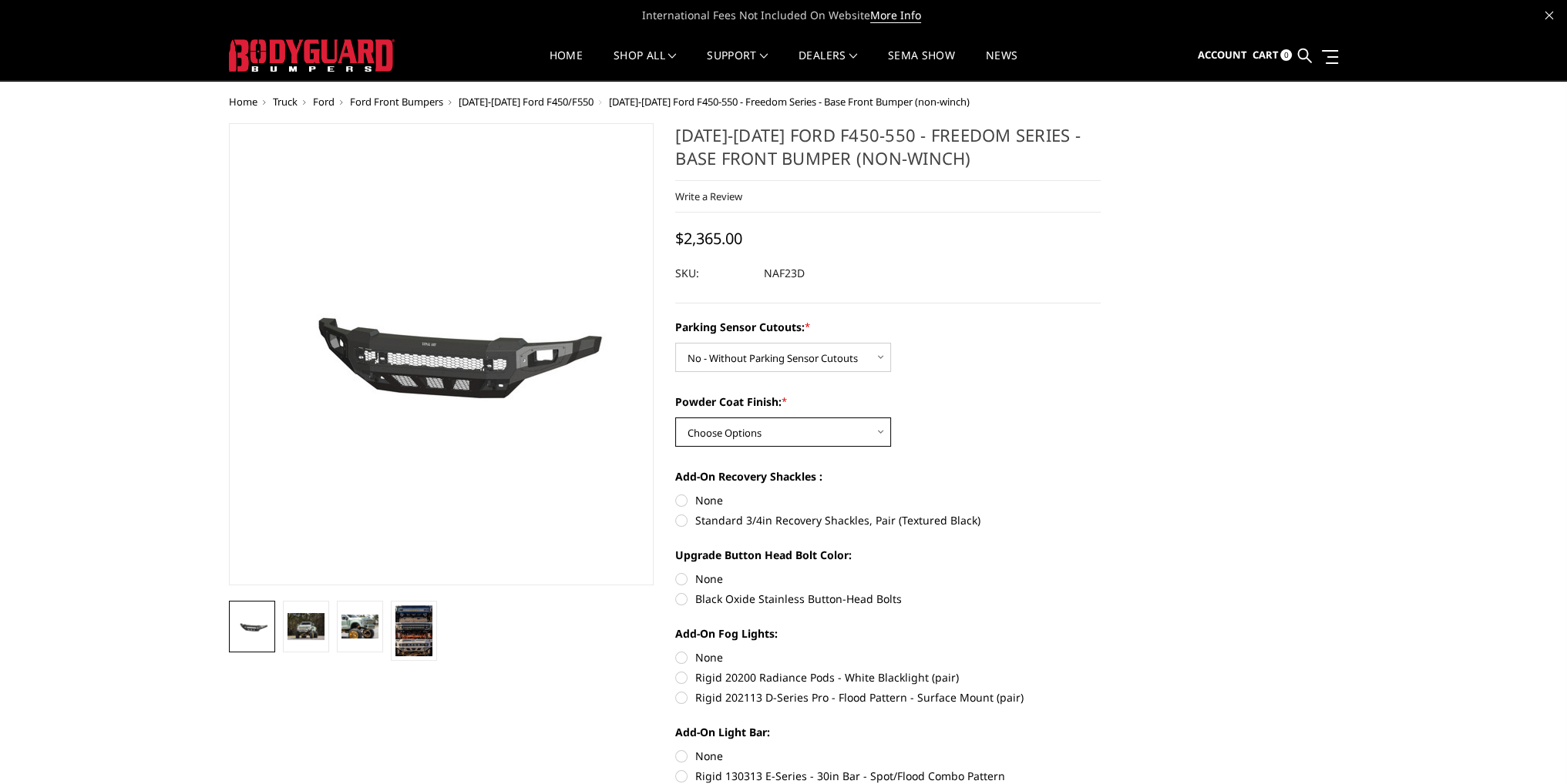
select select "2569"
click at [675, 417] on select "Choose Options Bare Metal Textured Black Powder Coat" at bounding box center [784, 431] width 216 height 29
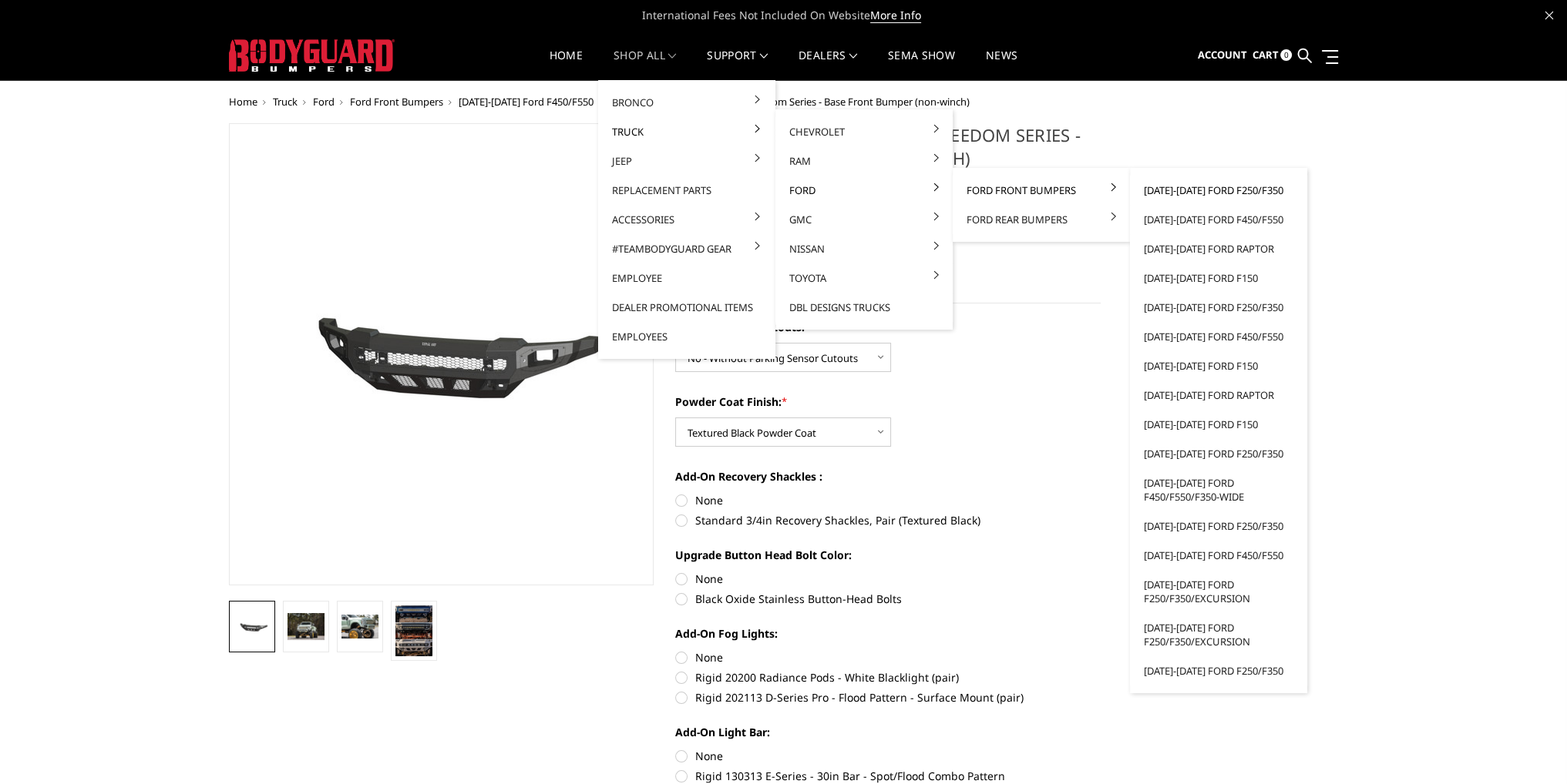
click at [1189, 190] on link "[DATE]-[DATE] Ford F250/F350" at bounding box center [1219, 190] width 165 height 29
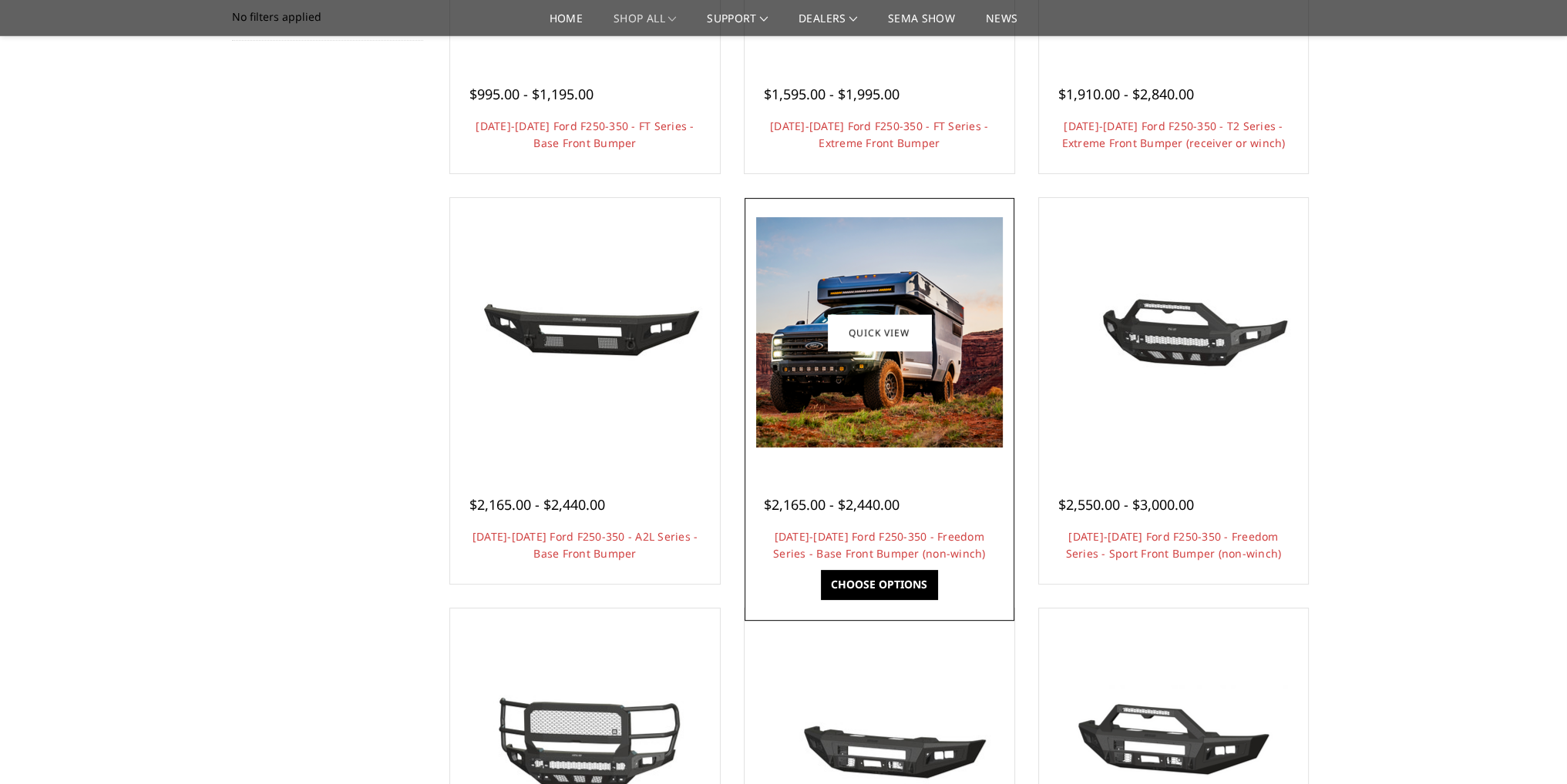
scroll to position [462, 0]
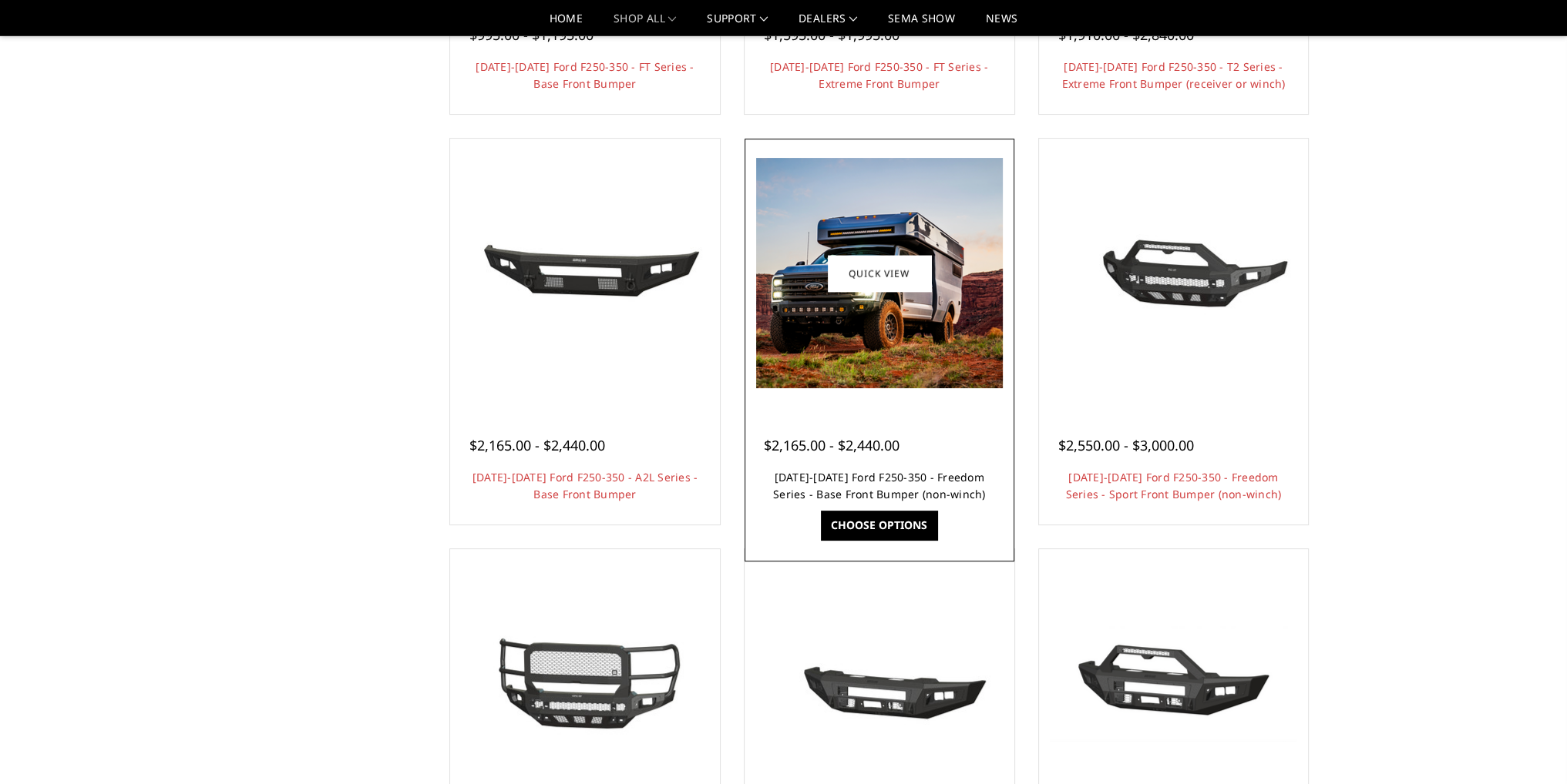
click at [876, 478] on link "2023-2025 Ford F250-350 - Freedom Series - Base Front Bumper (non-winch)" at bounding box center [879, 486] width 212 height 32
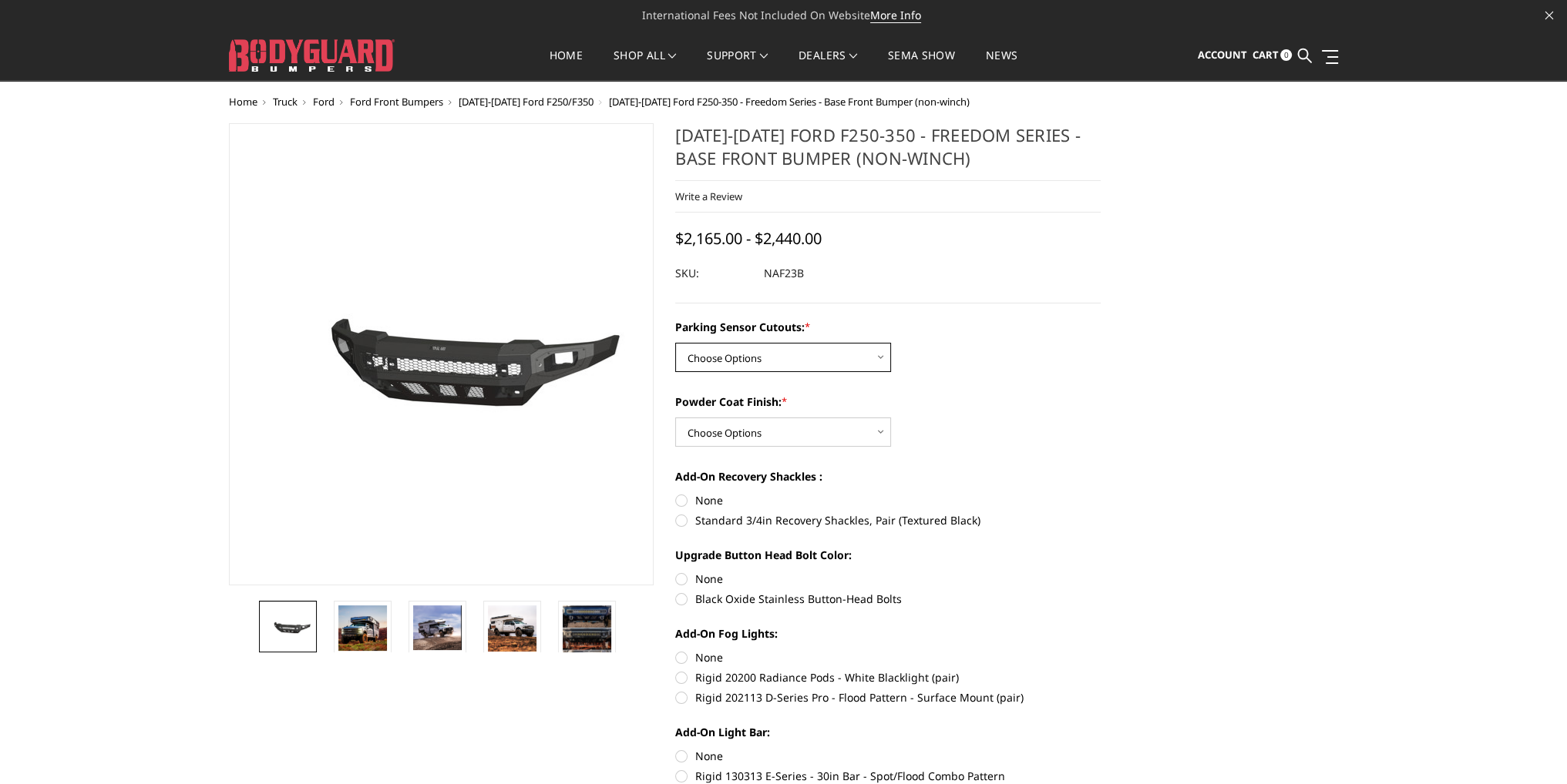
click at [761, 351] on select "Choose Options No - Without Parking Sensor Cutouts Yes - With Parking Sensor Cu…" at bounding box center [784, 357] width 216 height 29
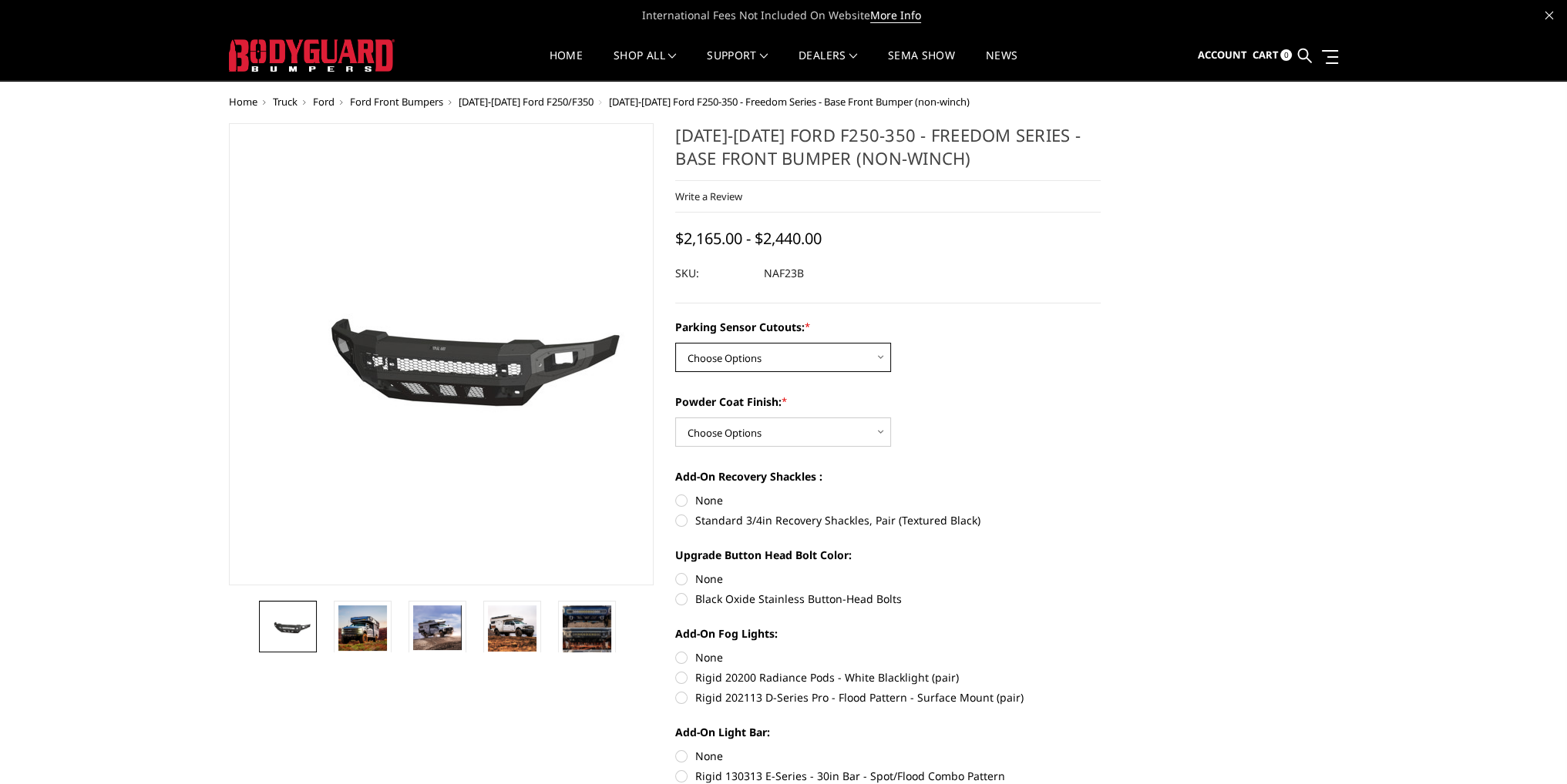
select select "2562"
click at [675, 343] on select "Choose Options No - Without Parking Sensor Cutouts Yes - With Parking Sensor Cu…" at bounding box center [784, 357] width 216 height 29
click at [743, 432] on select "Choose Options Bare Metal Textured Black Powder Coat" at bounding box center [784, 431] width 216 height 29
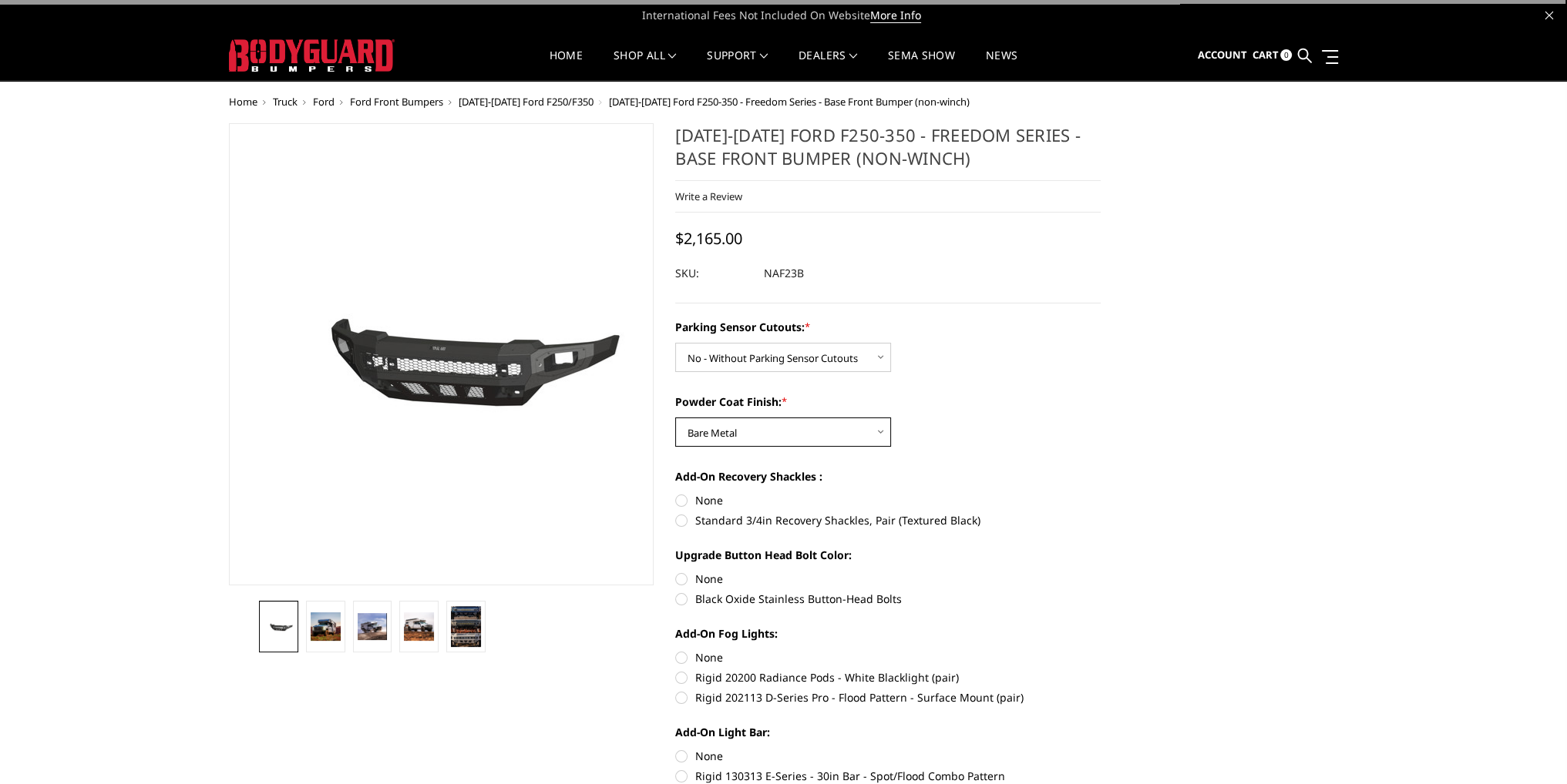
click at [675, 417] on select "Choose Options Bare Metal Textured Black Powder Coat" at bounding box center [784, 431] width 216 height 29
click at [750, 438] on select "Choose Options Bare Metal Textured Black Powder Coat" at bounding box center [784, 431] width 216 height 29
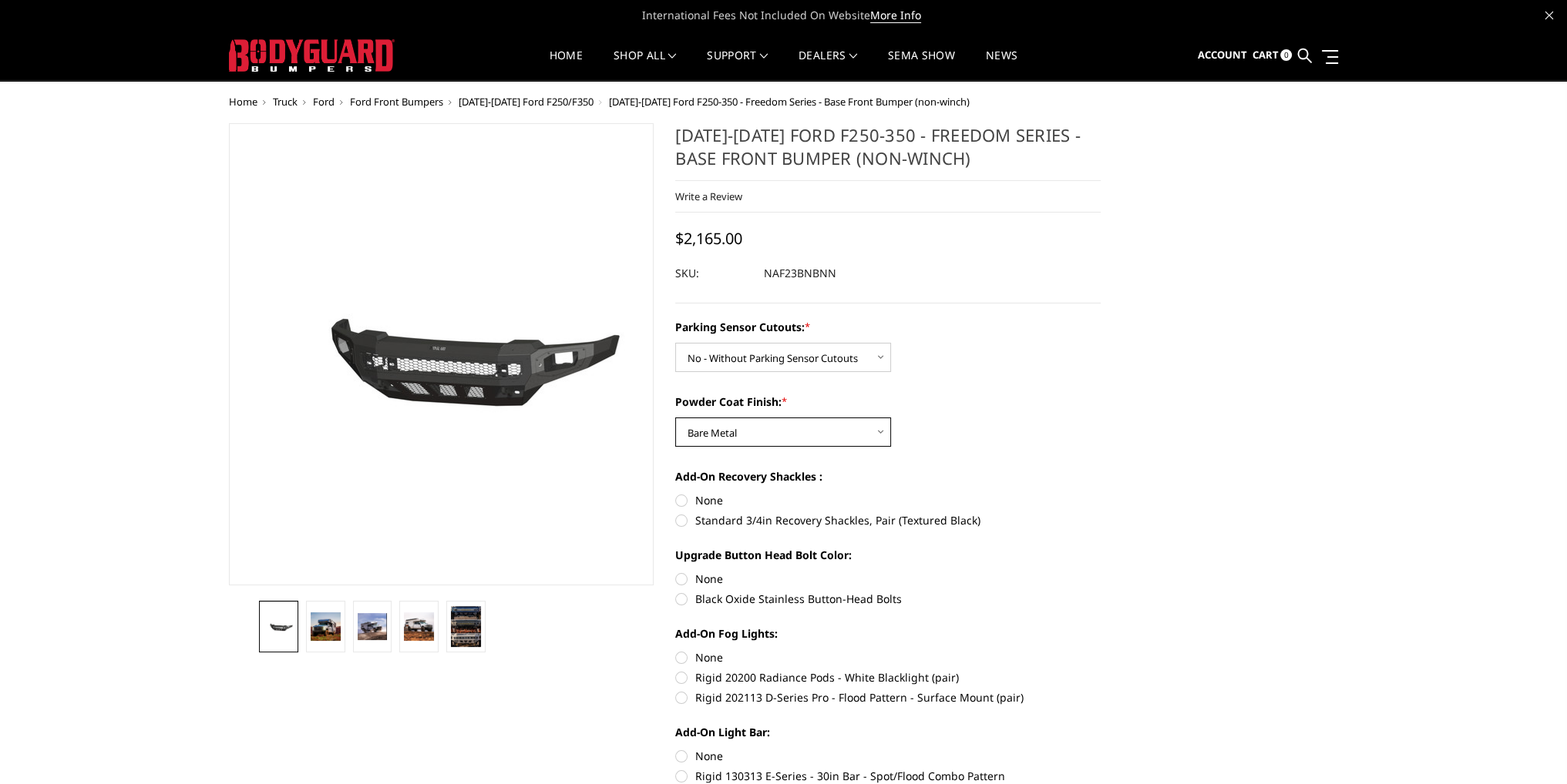
select select "2565"
click at [675, 417] on select "Choose Options Bare Metal Textured Black Powder Coat" at bounding box center [784, 431] width 216 height 29
click at [569, 100] on span "[DATE]-[DATE] Ford F250/F350" at bounding box center [525, 101] width 135 height 14
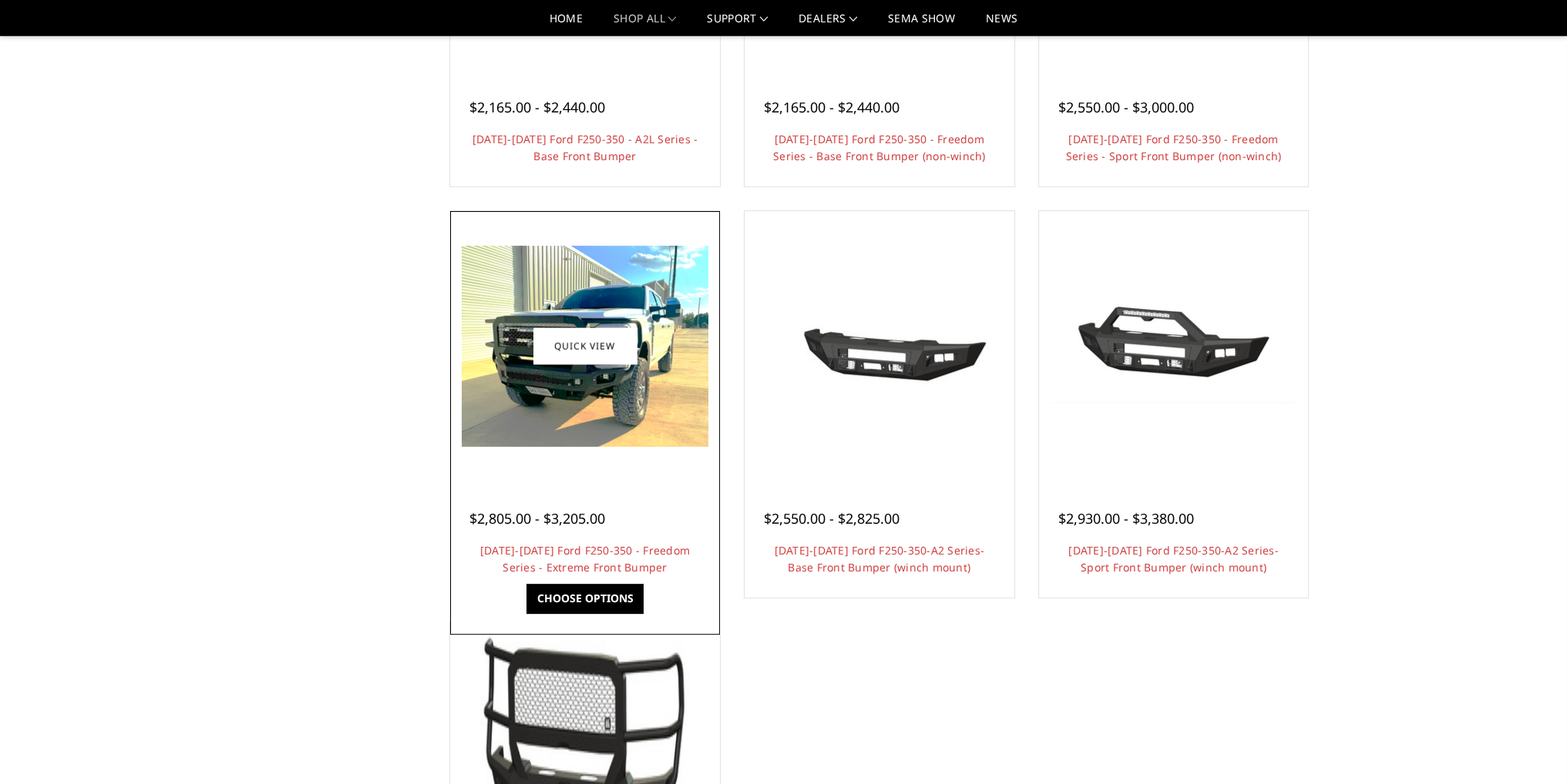
scroll to position [802, 0]
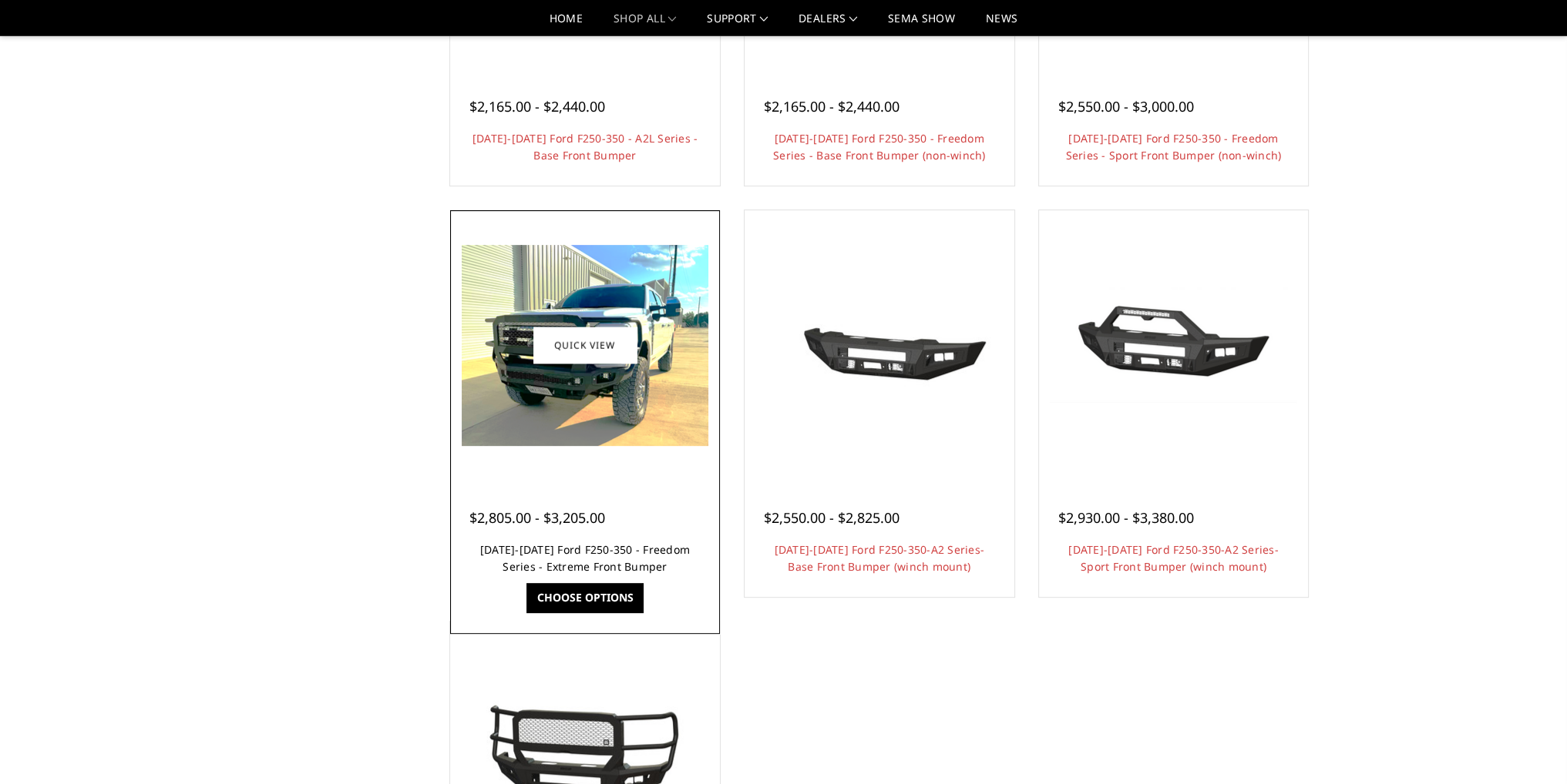
click at [612, 553] on link "[DATE]-[DATE] Ford F250-350 - Freedom Series - Extreme Front Bumper" at bounding box center [584, 559] width 210 height 32
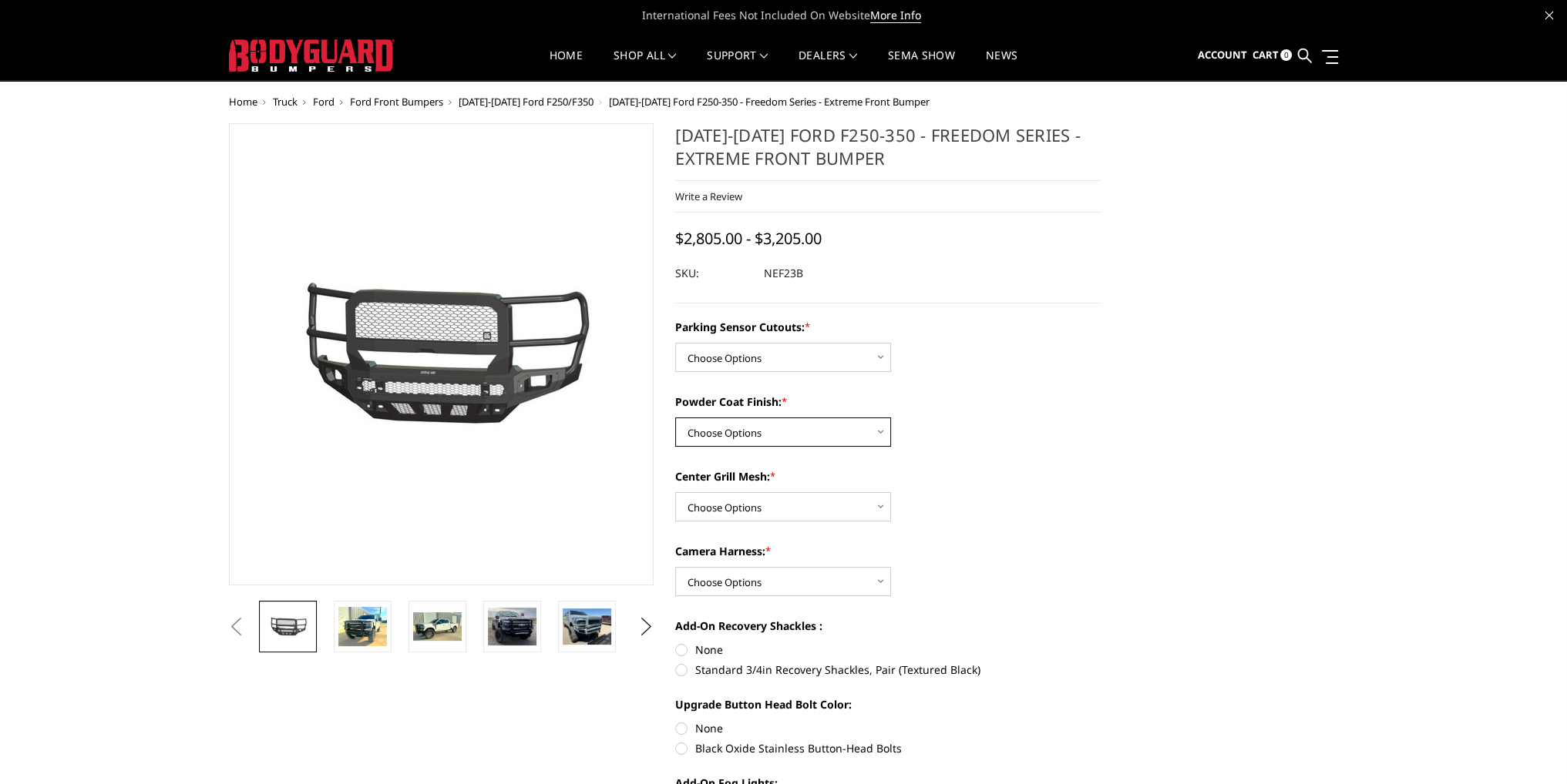
click at [770, 432] on select "Choose Options Bare Metal Textured Black Powder Coat" at bounding box center [784, 431] width 216 height 29
select select "2584"
click at [675, 417] on select "Choose Options Bare Metal Textured Black Powder Coat" at bounding box center [784, 431] width 216 height 29
click at [774, 353] on select "Choose Options No - Without Parking Sensor Cutouts Yes - With Parking Sensor Cu…" at bounding box center [784, 357] width 216 height 29
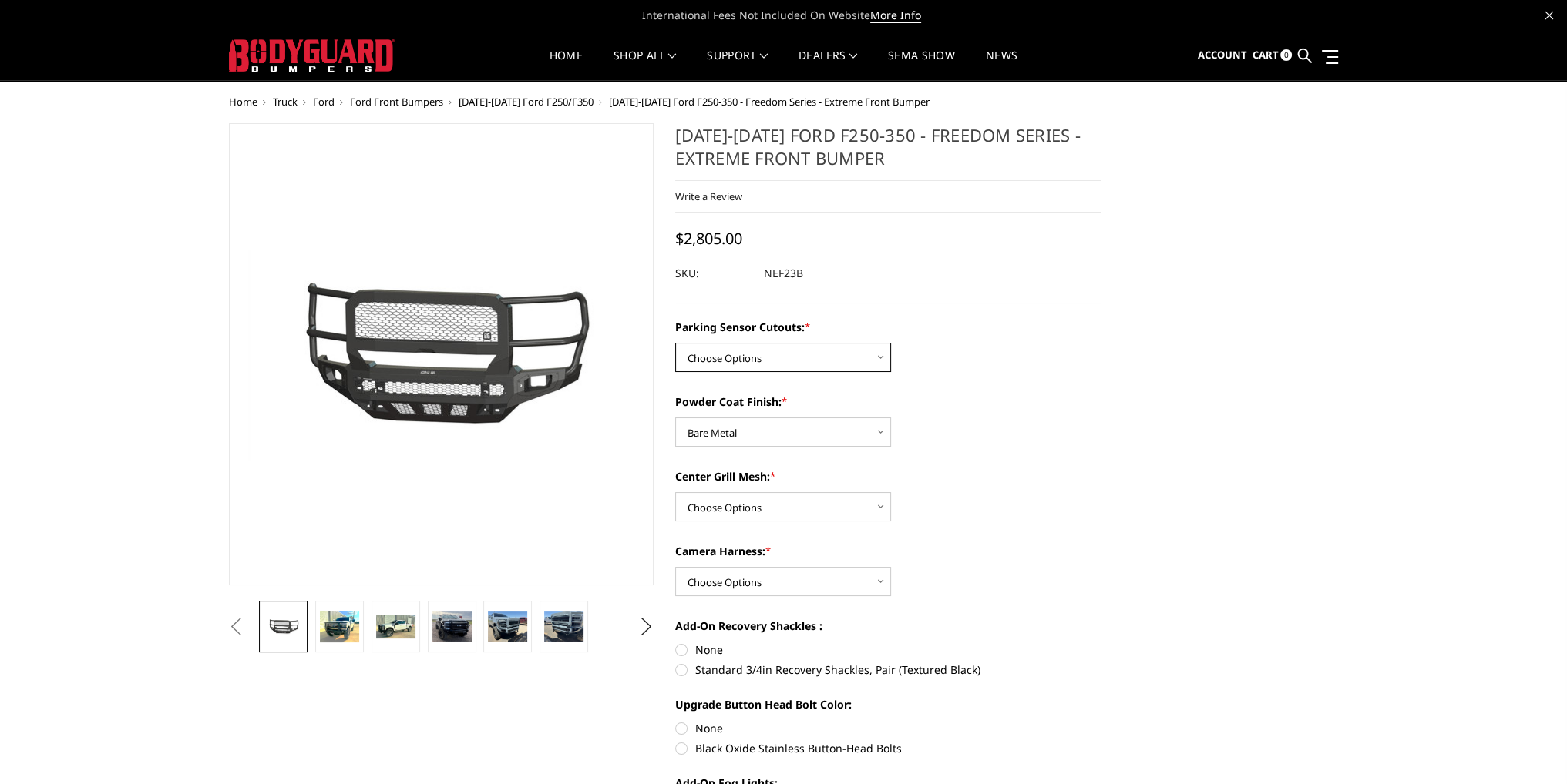
select select "2582"
click at [675, 343] on select "Choose Options No - Without Parking Sensor Cutouts Yes - With Parking Sensor Cu…" at bounding box center [784, 357] width 216 height 29
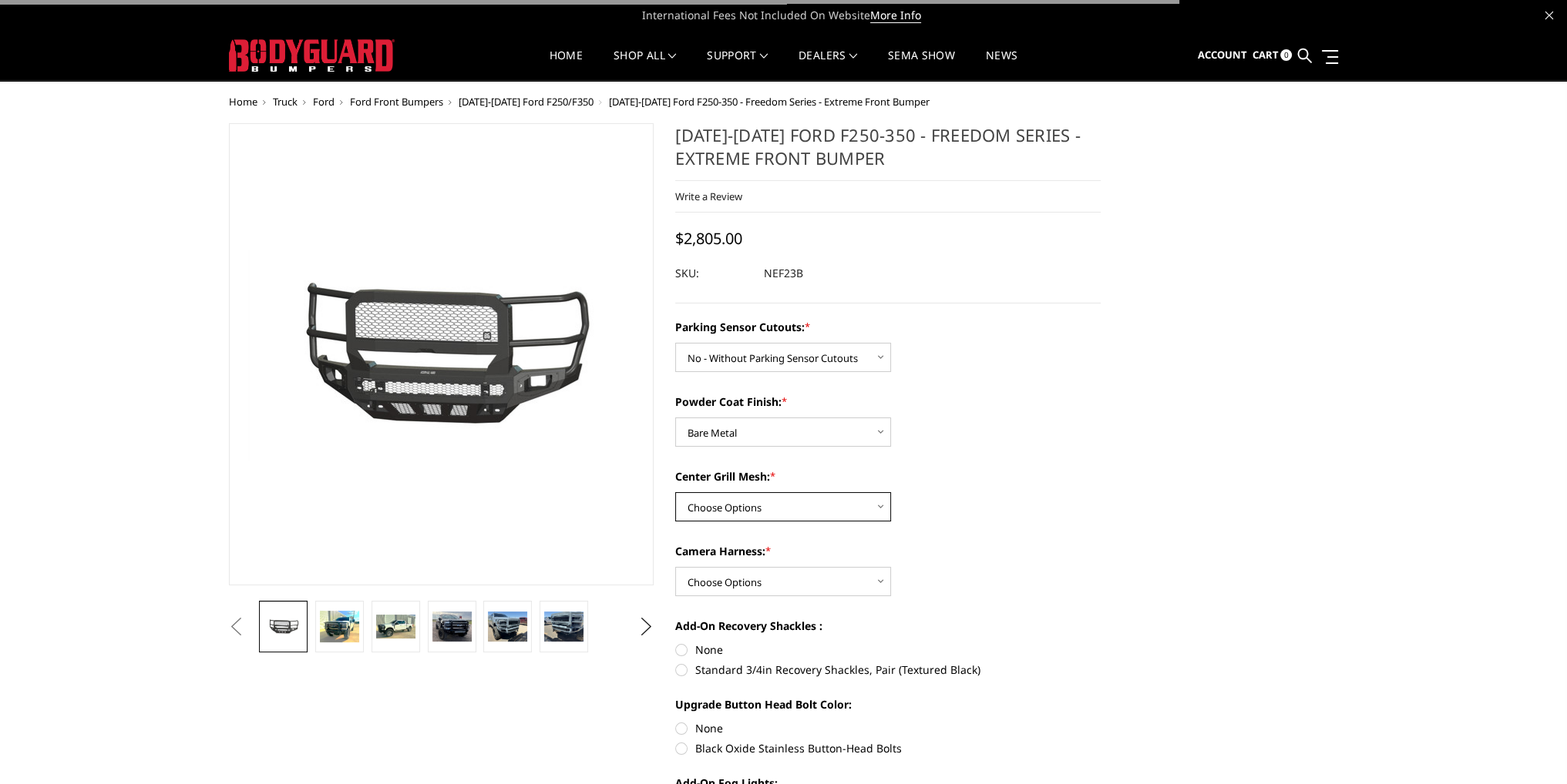
click at [743, 507] on select "Choose Options With Center Grill Mesh Without Center Grill Mesh" at bounding box center [784, 507] width 216 height 29
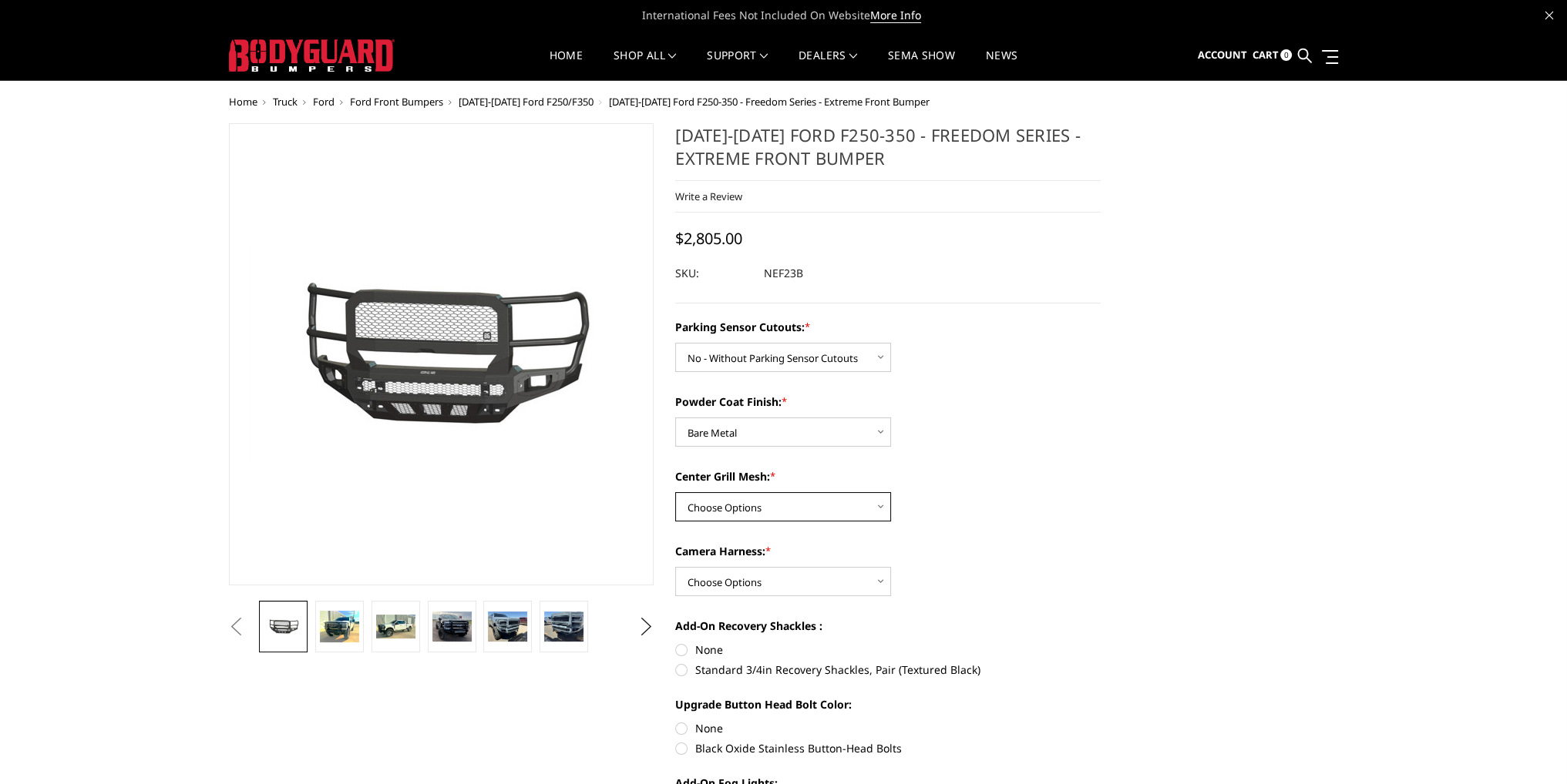
select select "2586"
click at [675, 493] on select "Choose Options With Center Grill Mesh Without Center Grill Mesh" at bounding box center [784, 507] width 216 height 29
click at [728, 580] on select "Choose Options WITH Camera Harness WITHOUT Camera Harness" at bounding box center [784, 581] width 216 height 29
select select "2588"
click at [675, 567] on select "Choose Options WITH Camera Harness WITHOUT Camera Harness" at bounding box center [784, 581] width 216 height 29
